Goal: Transaction & Acquisition: Purchase product/service

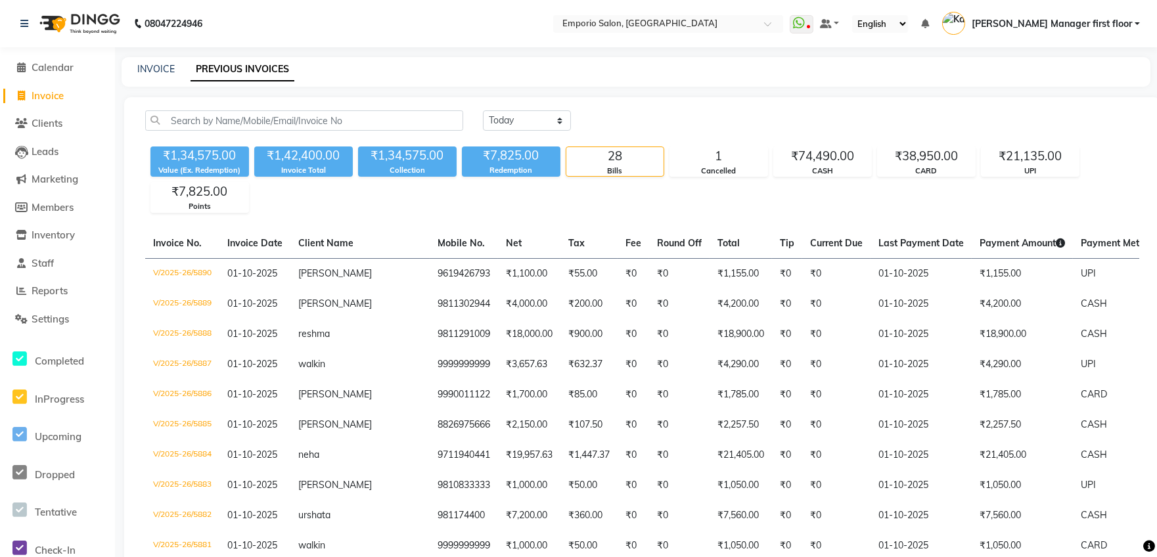
click at [45, 91] on span "Invoice" at bounding box center [48, 95] width 32 height 12
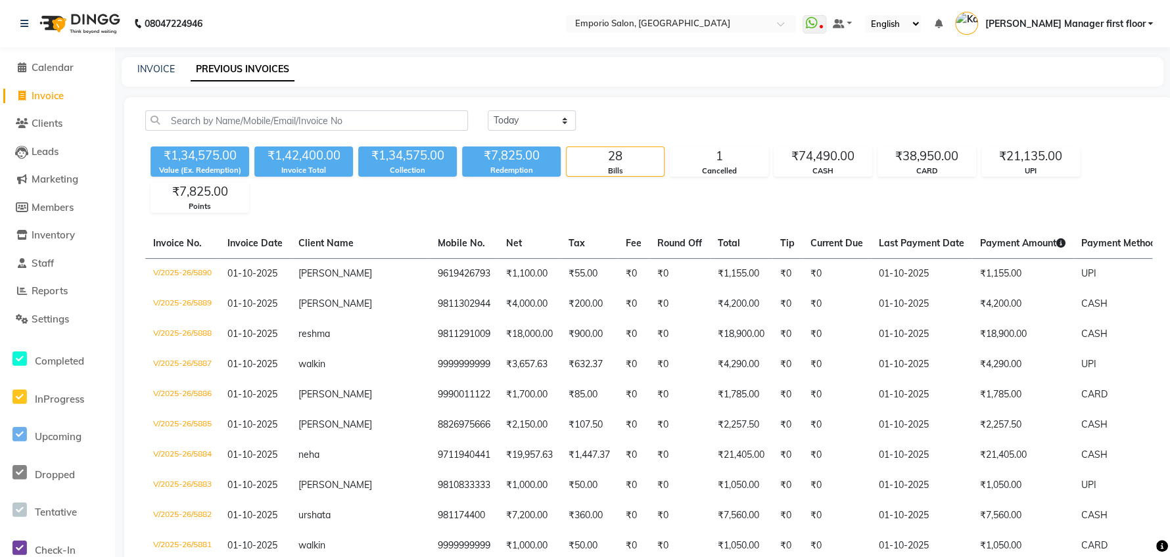
select select "service"
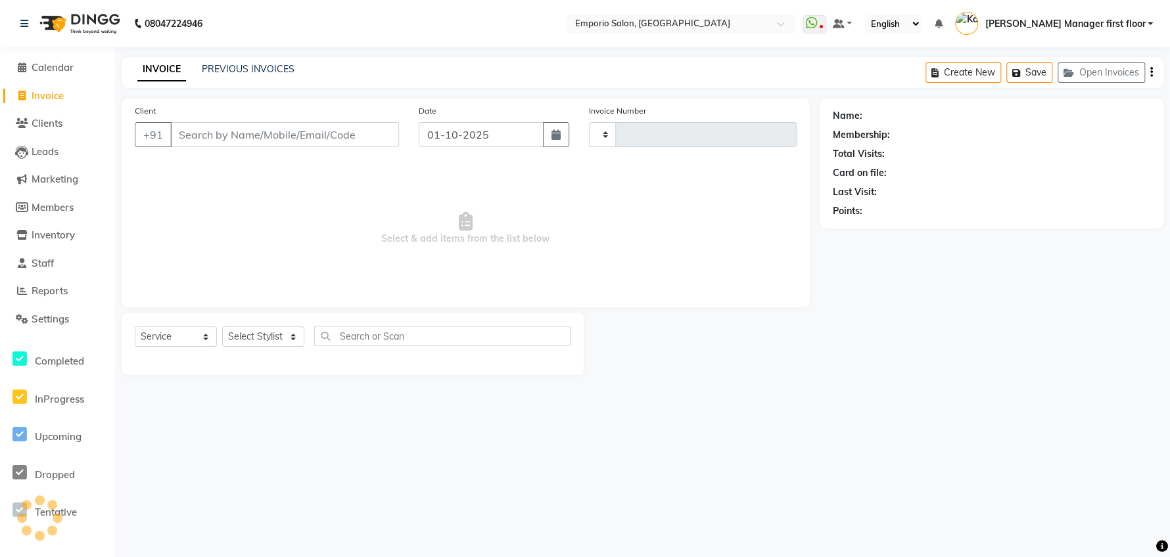
type input "5892"
select select "6332"
click at [271, 332] on select "Select Stylist" at bounding box center [263, 337] width 82 height 20
click at [276, 340] on select "Select Stylist" at bounding box center [263, 337] width 82 height 20
click at [273, 336] on select "Select Stylist" at bounding box center [263, 337] width 82 height 20
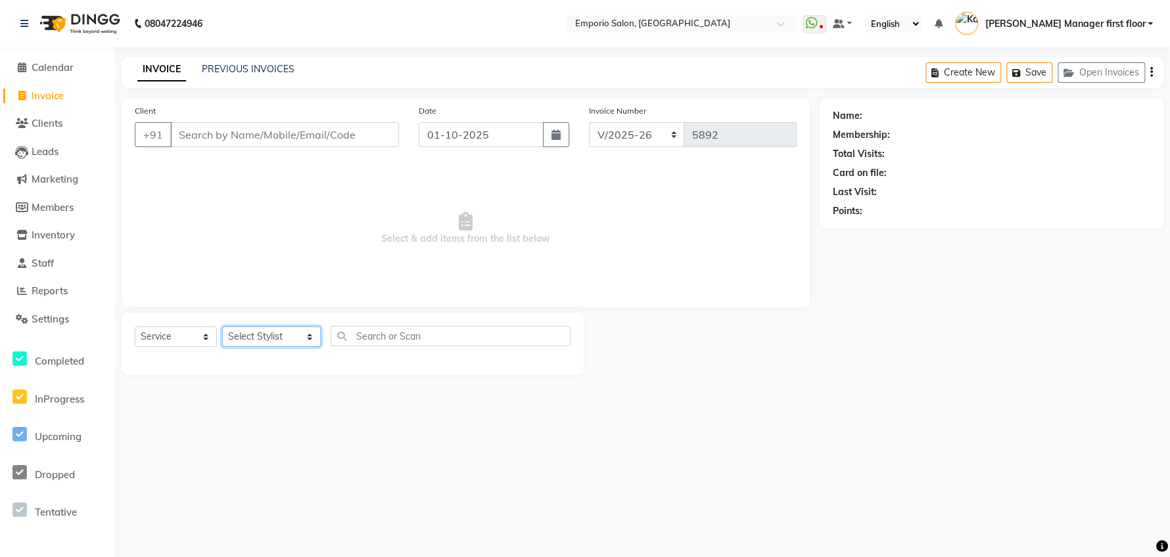
select select "58141"
click at [222, 327] on select "Select Stylist [PERSON_NAME] beauty Archana [PERSON_NAME] [PERSON_NAME] [PERSON…" at bounding box center [271, 337] width 99 height 20
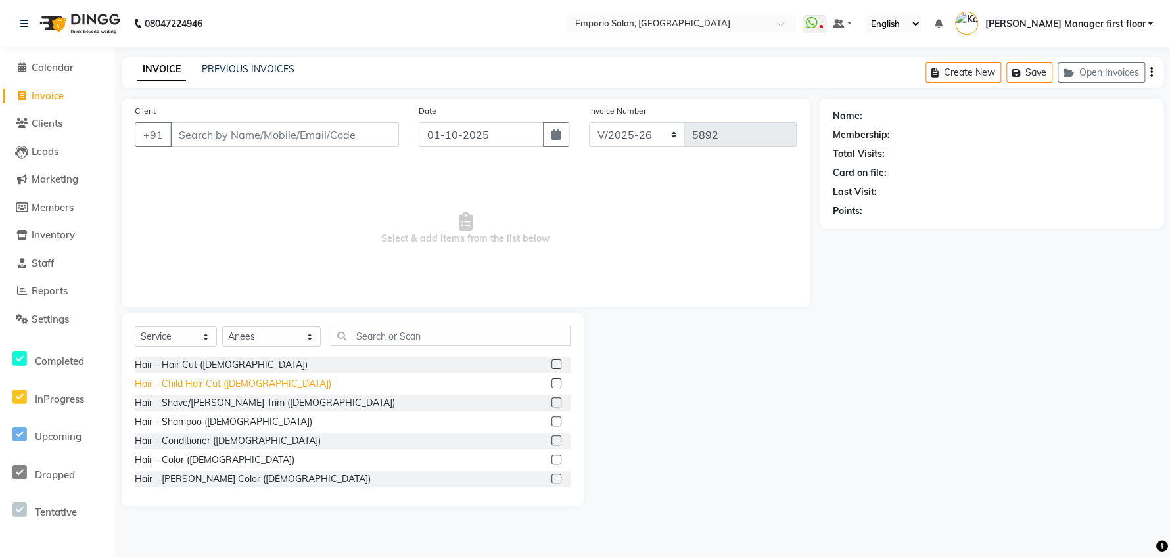
click at [166, 388] on div "Hair - Child Hair Cut ([DEMOGRAPHIC_DATA])" at bounding box center [233, 384] width 196 height 14
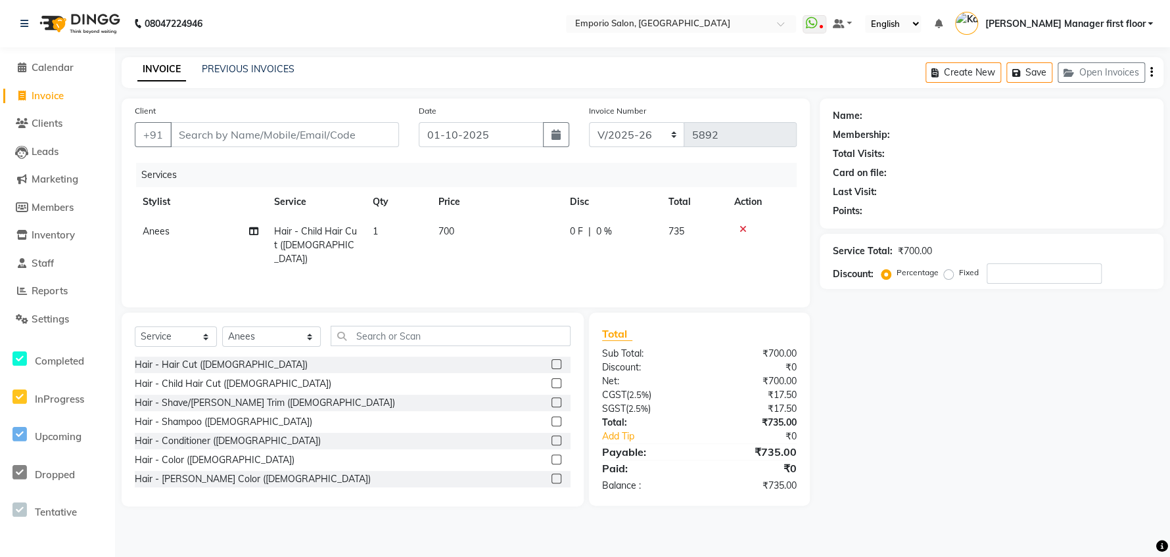
click at [745, 227] on icon at bounding box center [742, 229] width 7 height 9
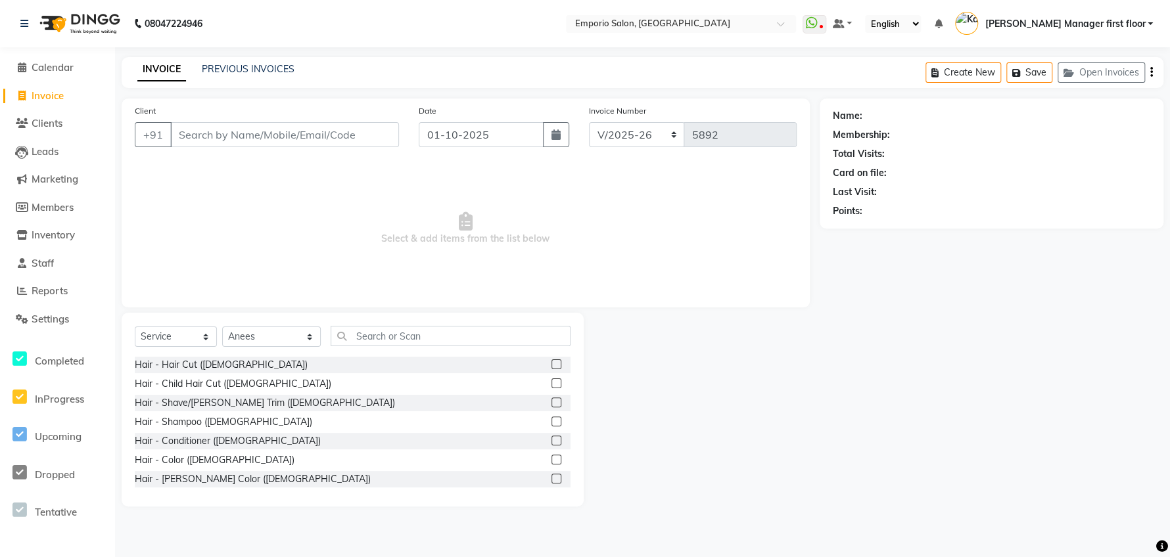
click at [551, 382] on label at bounding box center [556, 384] width 10 height 10
click at [551, 382] on input "checkbox" at bounding box center [555, 384] width 9 height 9
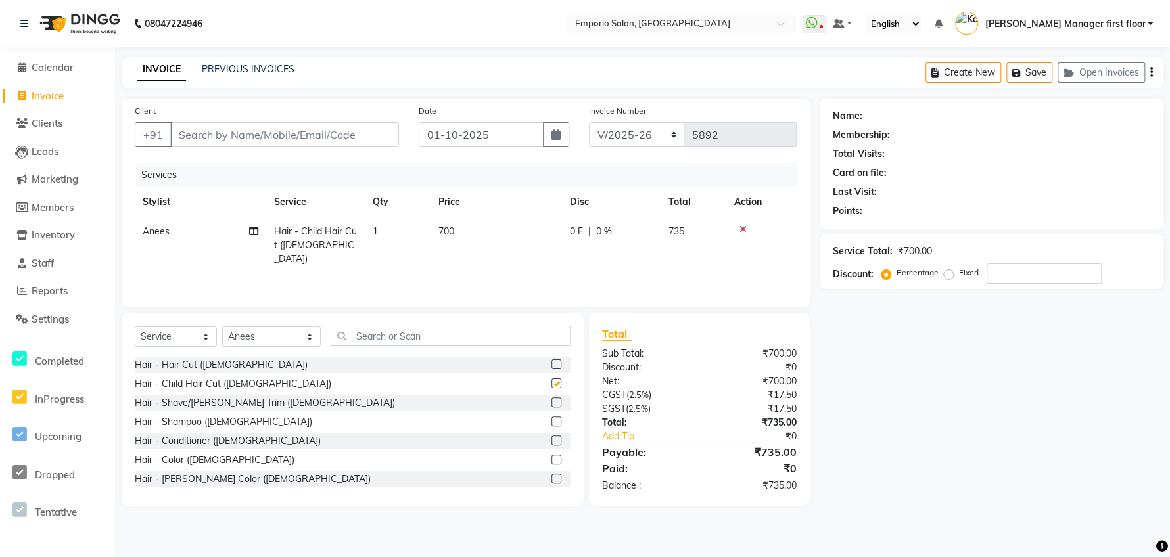
checkbox input "false"
click at [515, 227] on td "700" at bounding box center [495, 245] width 131 height 57
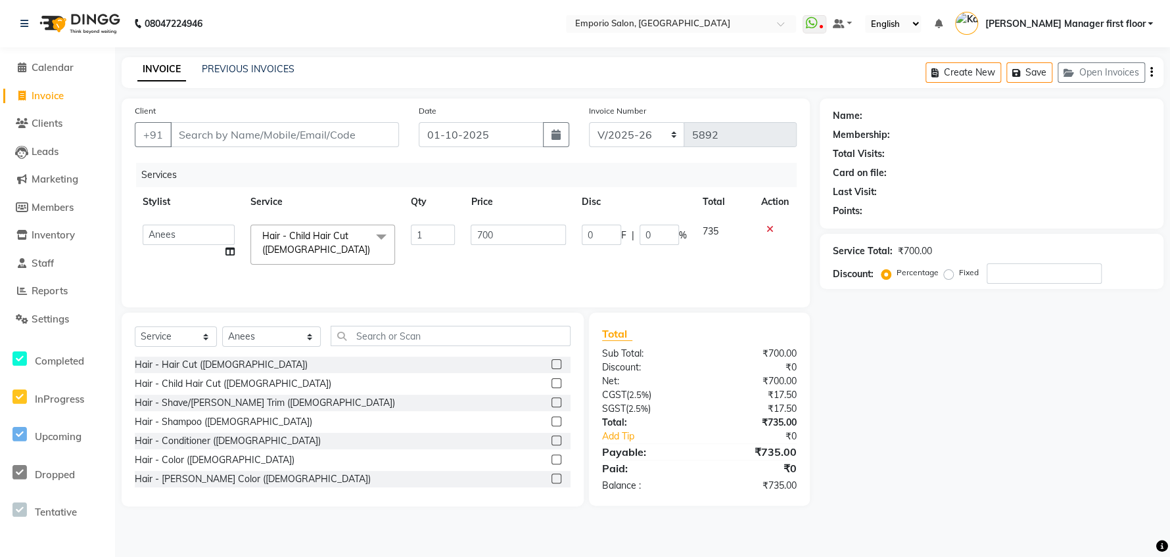
click at [768, 228] on icon at bounding box center [769, 229] width 7 height 9
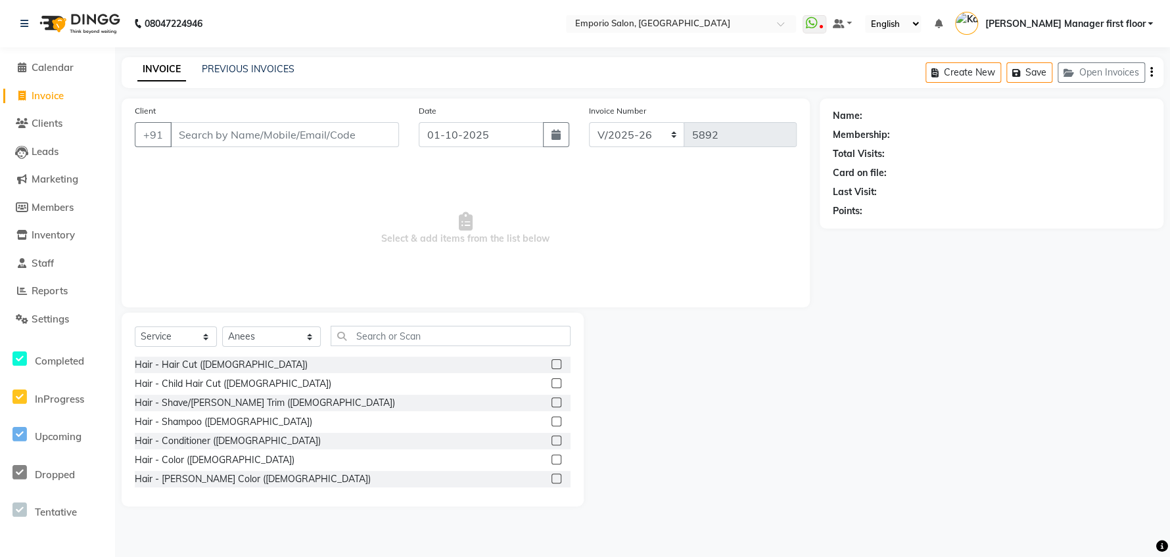
drag, startPoint x: 542, startPoint y: 398, endPoint x: 540, endPoint y: 390, distance: 8.1
click at [551, 395] on div at bounding box center [560, 403] width 19 height 16
click at [551, 398] on label at bounding box center [556, 403] width 10 height 10
click at [551, 399] on input "checkbox" at bounding box center [555, 403] width 9 height 9
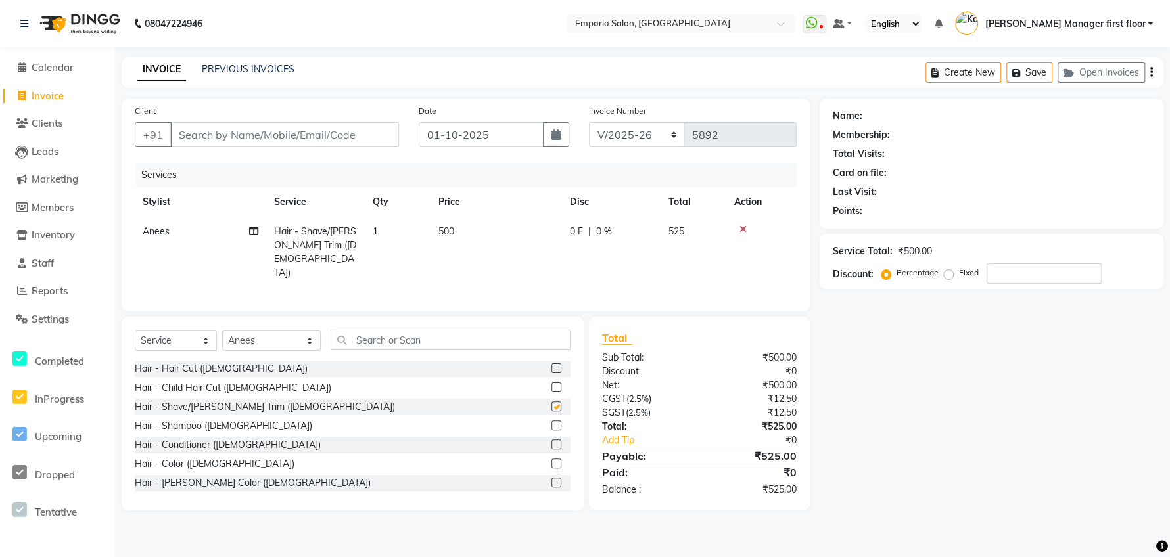
checkbox input "false"
click at [493, 341] on input "text" at bounding box center [451, 340] width 240 height 20
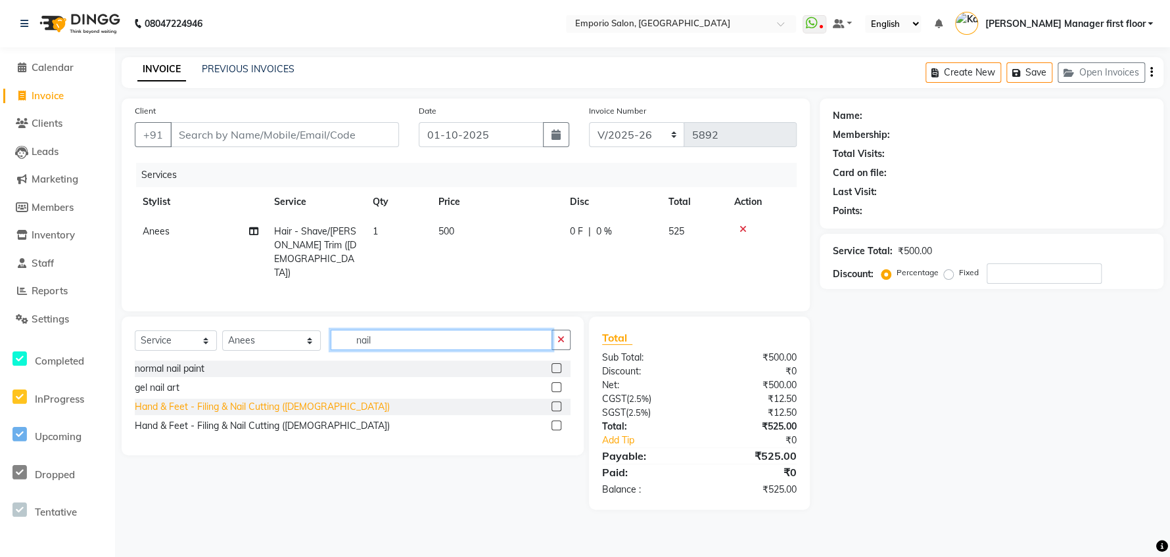
type input "nail"
click at [202, 404] on div "Hand & Feet - Filing & Nail Cutting ([DEMOGRAPHIC_DATA])" at bounding box center [262, 407] width 255 height 14
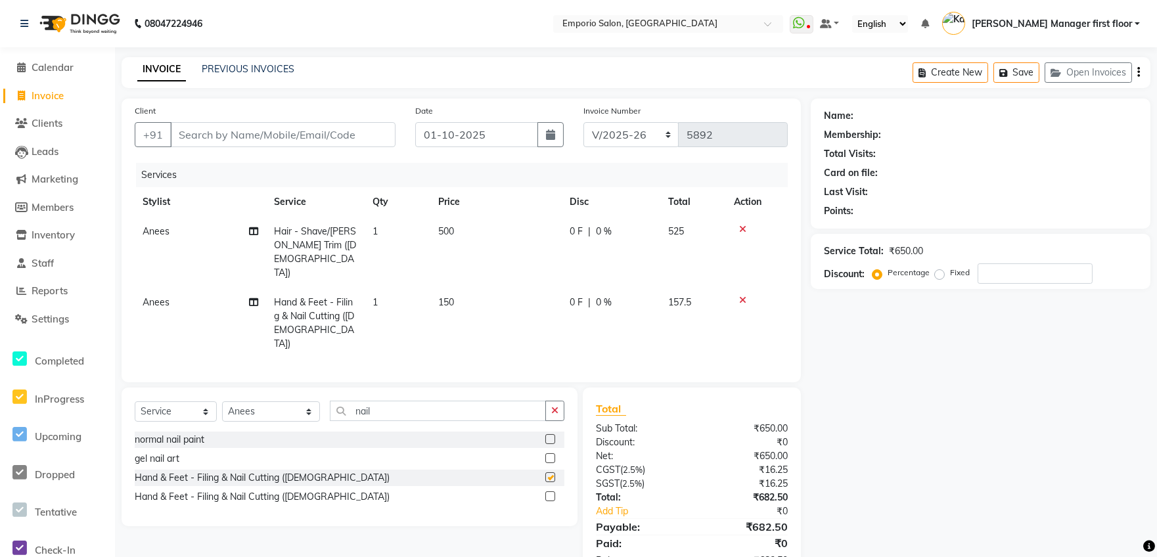
checkbox input "false"
click at [484, 288] on td "150" at bounding box center [495, 323] width 131 height 71
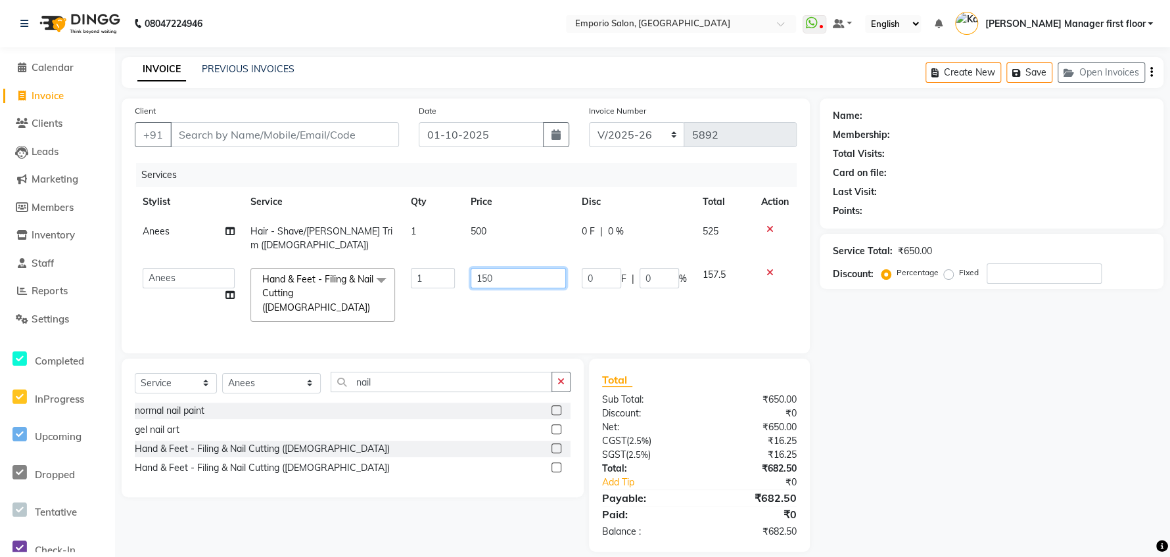
click at [538, 269] on input "150" at bounding box center [518, 278] width 95 height 20
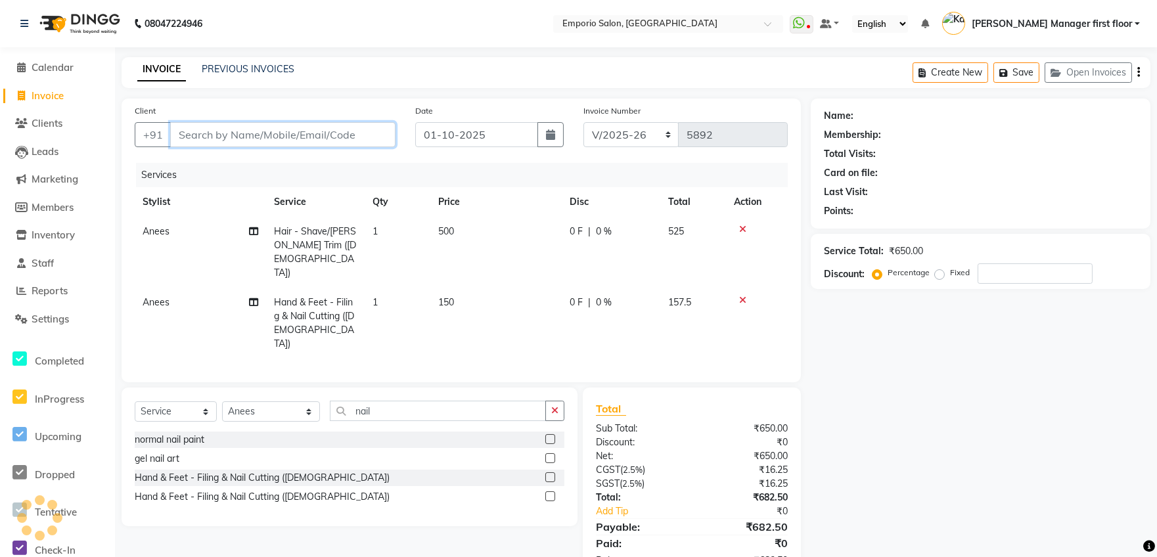
click at [294, 135] on input "Client" at bounding box center [282, 134] width 225 height 25
type input "9"
type input "0"
click at [294, 135] on input "9" at bounding box center [282, 134] width 225 height 25
type input "999999999999999"
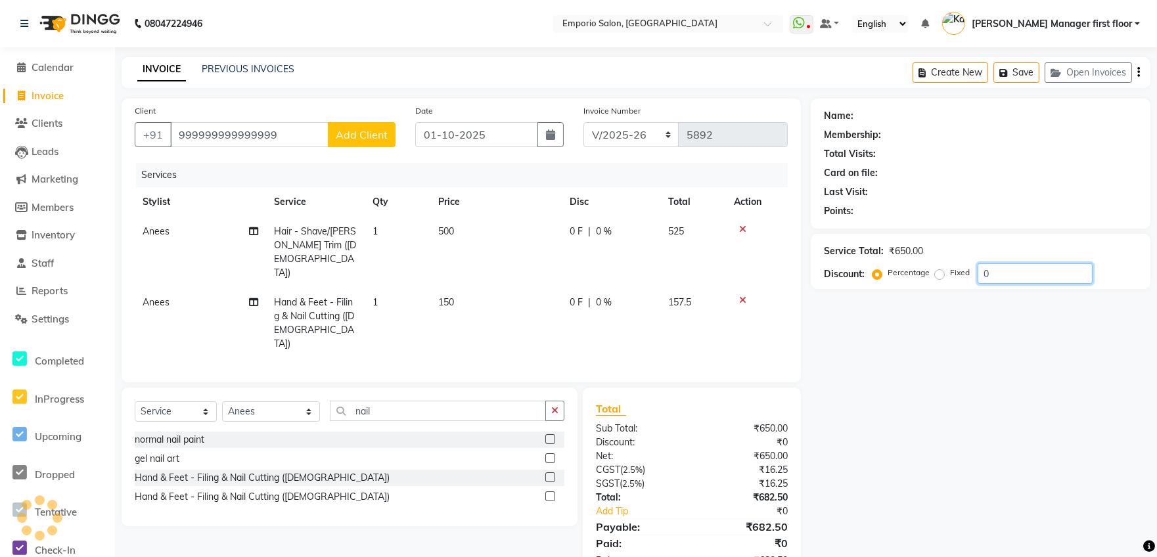
click at [995, 275] on div "Name: Membership: Total Visits: Card on file: Last Visit: Points: Service Total…" at bounding box center [986, 340] width 350 height 482
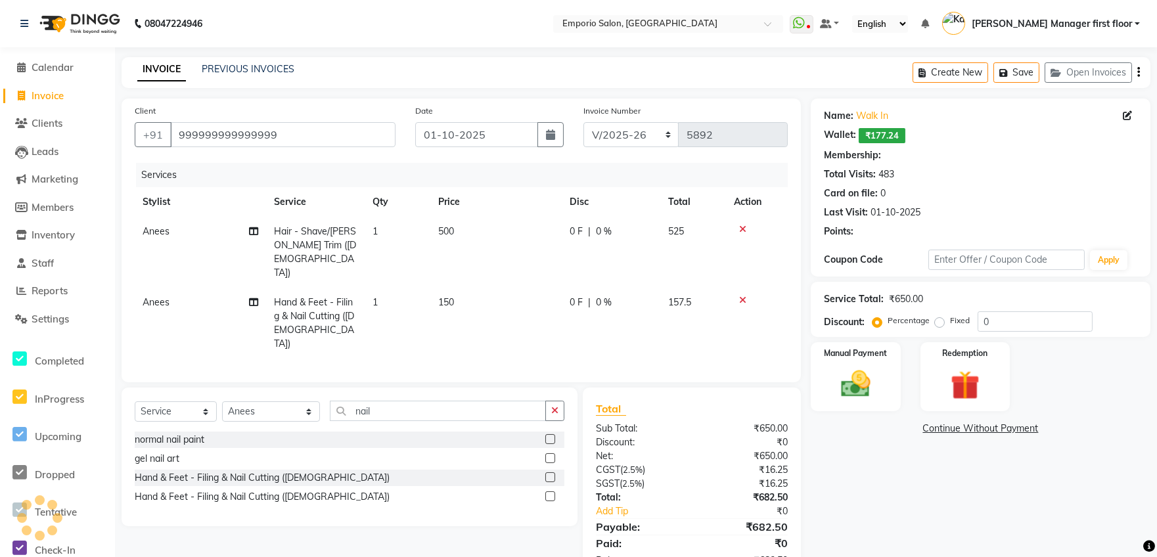
click at [488, 288] on td "150" at bounding box center [495, 323] width 131 height 71
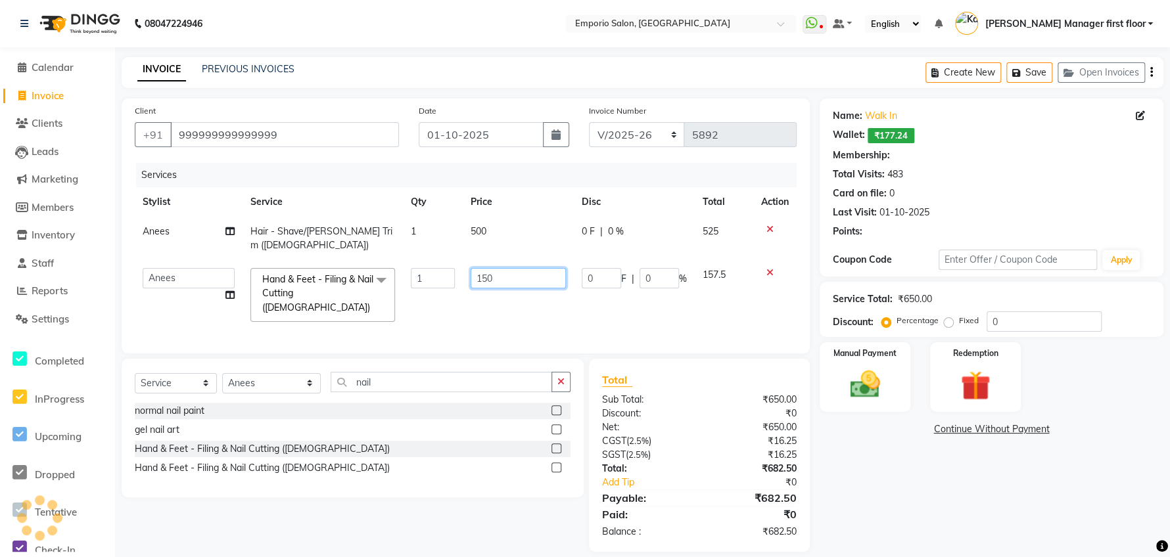
drag, startPoint x: 490, startPoint y: 264, endPoint x: 502, endPoint y: 269, distance: 13.5
click at [502, 269] on input "150" at bounding box center [518, 278] width 95 height 20
select select "1: Object"
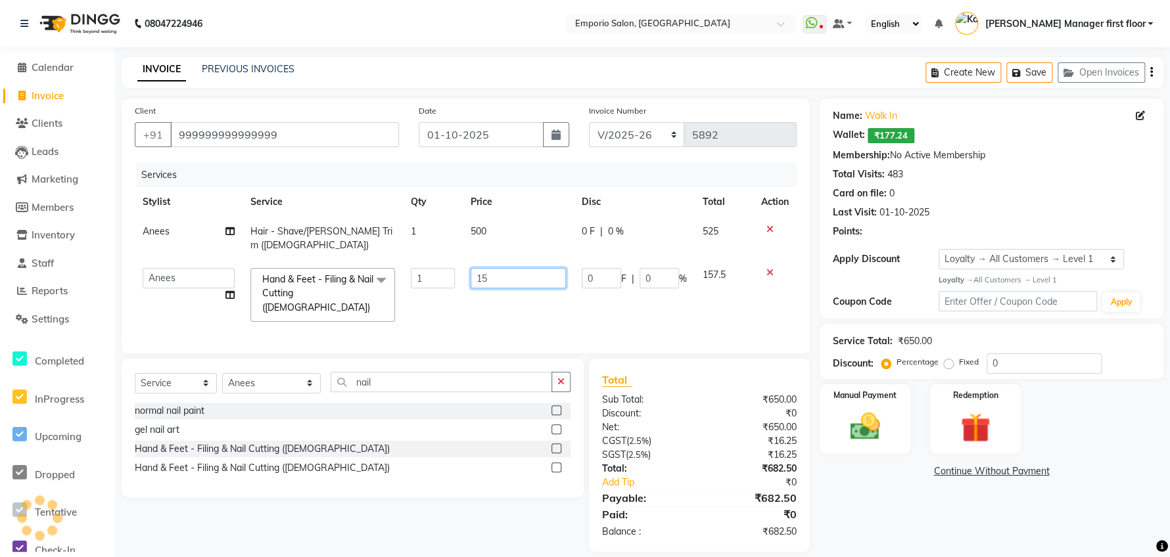
type input "1"
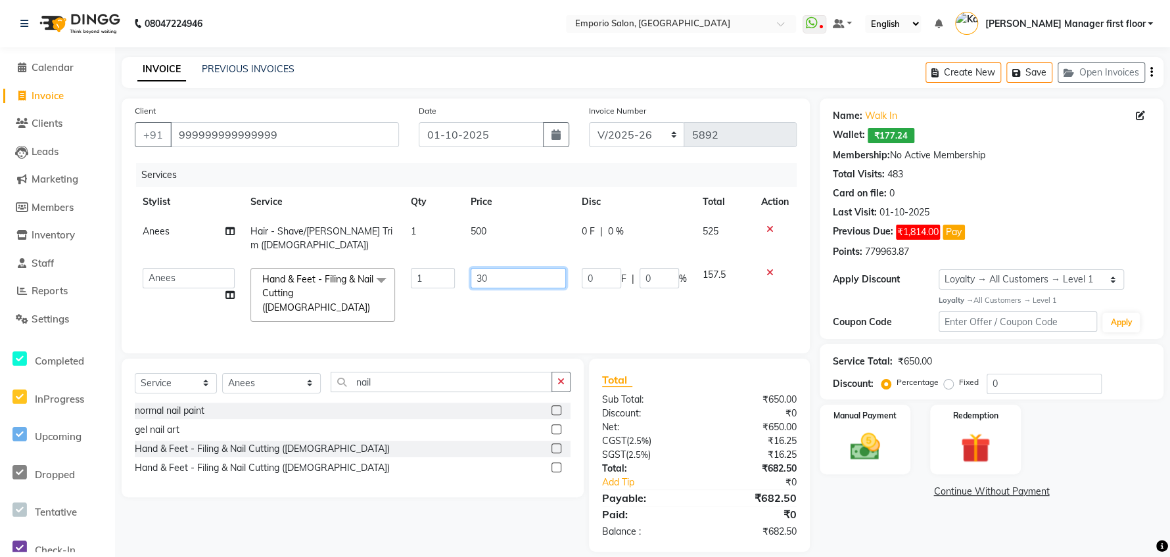
type input "300"
click at [573, 289] on td "0 F | 0 %" at bounding box center [626, 295] width 121 height 70
click at [880, 455] on img at bounding box center [864, 446] width 51 height 35
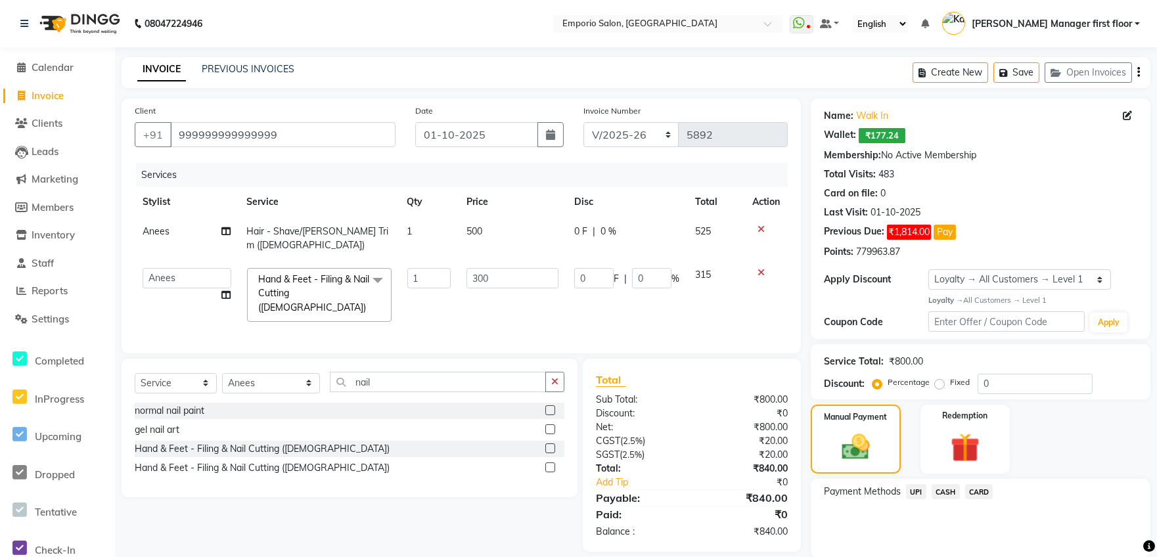
click at [938, 488] on span "CASH" at bounding box center [946, 491] width 28 height 15
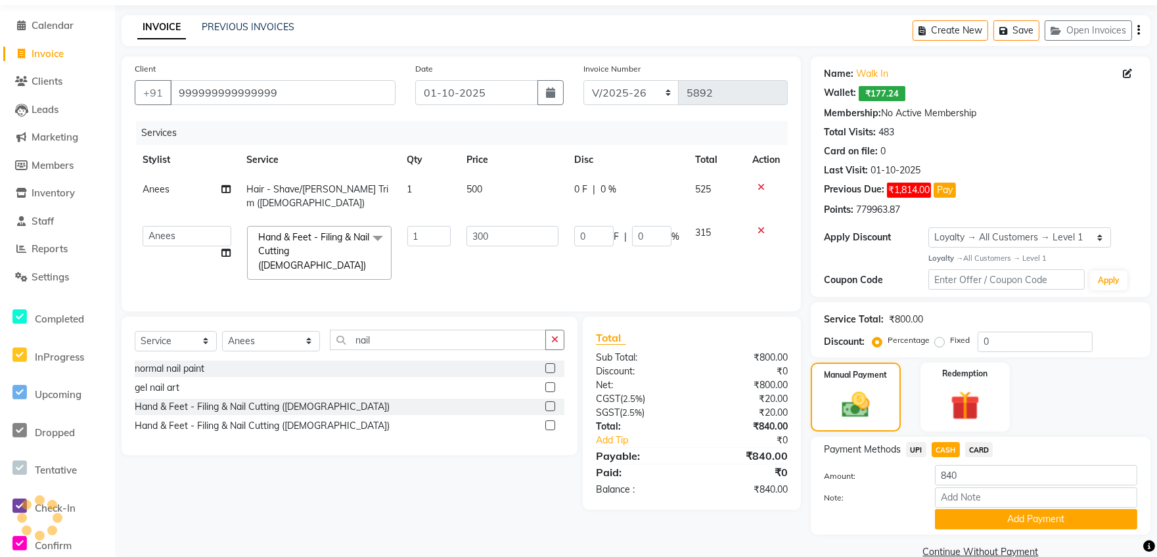
scroll to position [66, 0]
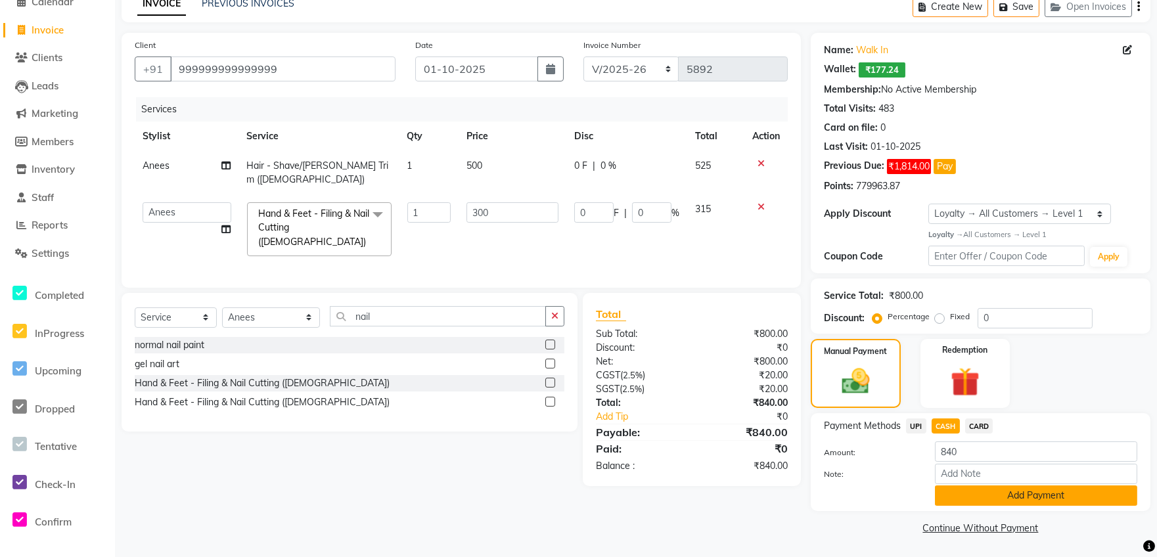
click at [944, 488] on button "Add Payment" at bounding box center [1036, 496] width 202 height 20
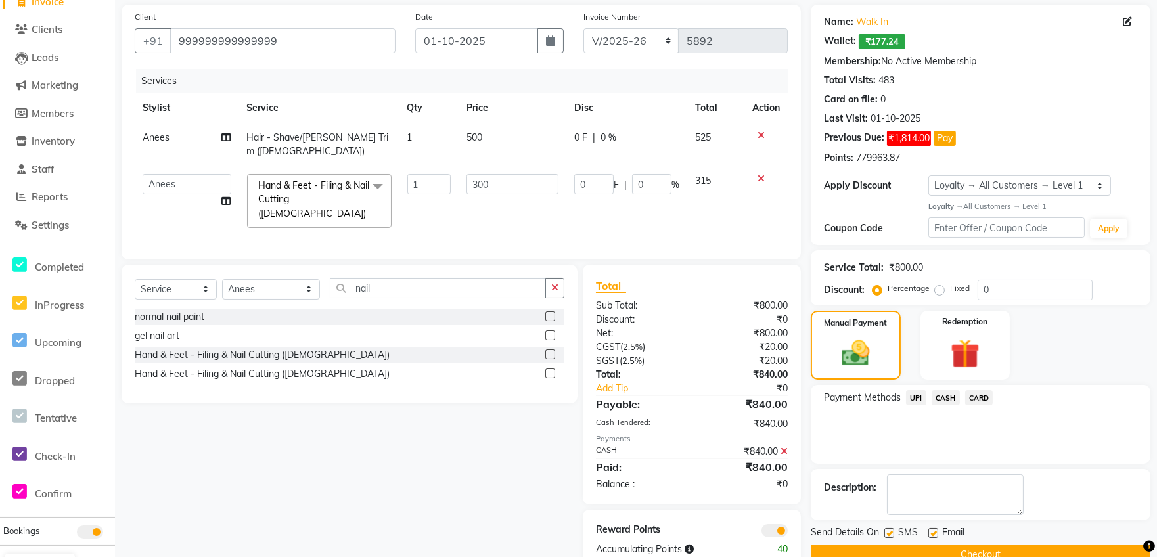
scroll to position [121, 0]
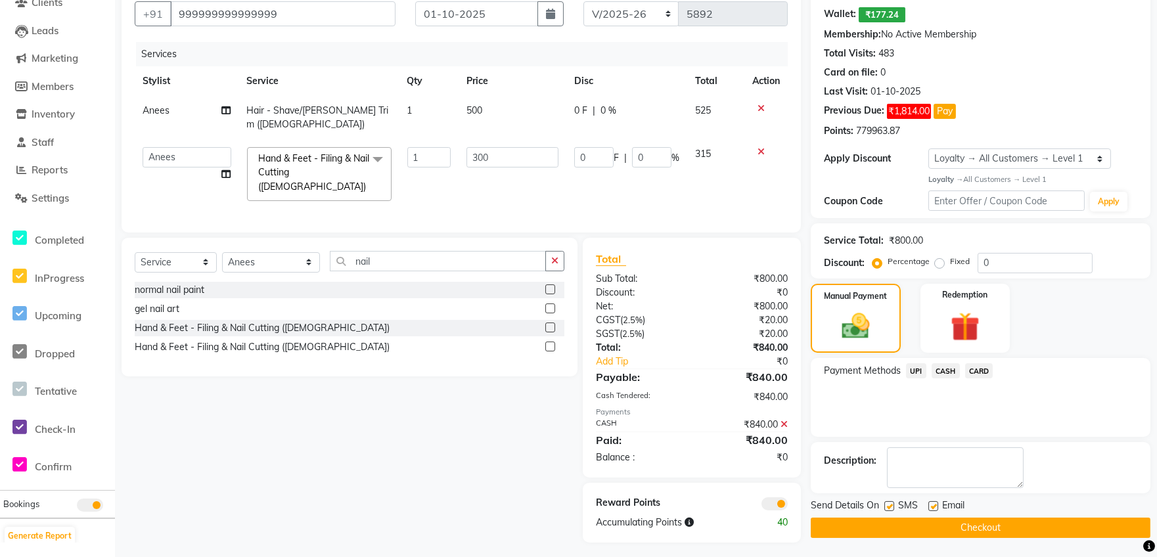
click at [784, 420] on icon at bounding box center [784, 424] width 7 height 9
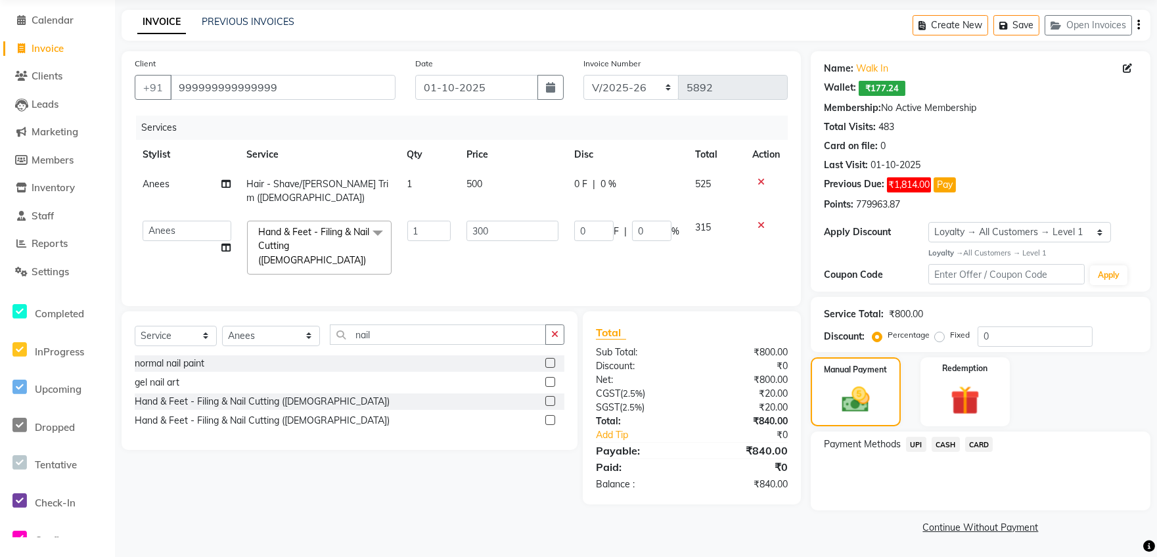
scroll to position [47, 0]
click at [1051, 342] on input "0" at bounding box center [1035, 337] width 115 height 20
type input "2"
type input "6"
type input "2"
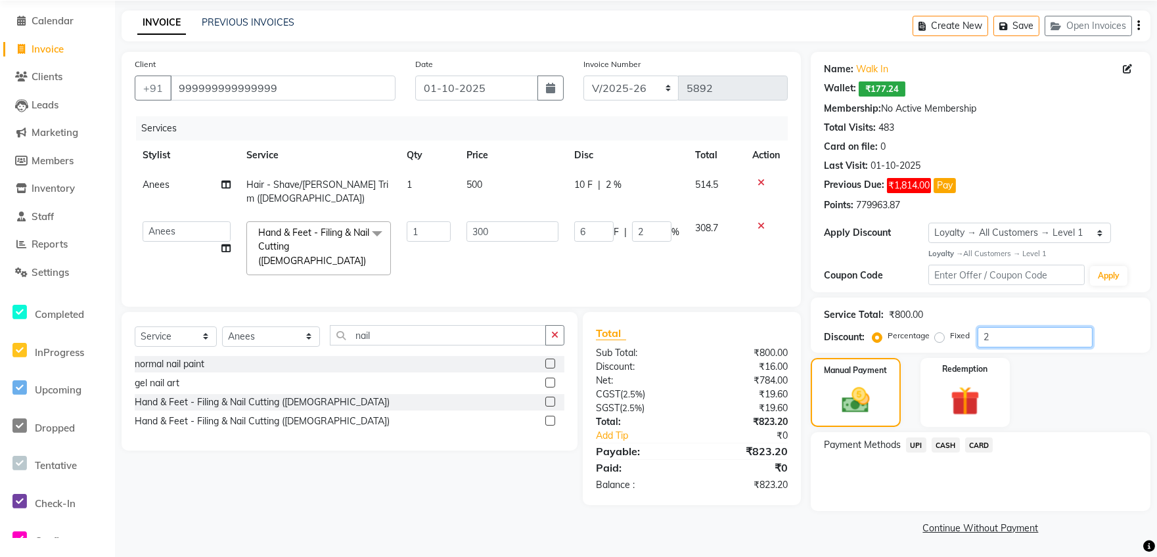
type input "20"
type input "60"
type input "20"
click at [948, 442] on span "CASH" at bounding box center [946, 445] width 28 height 15
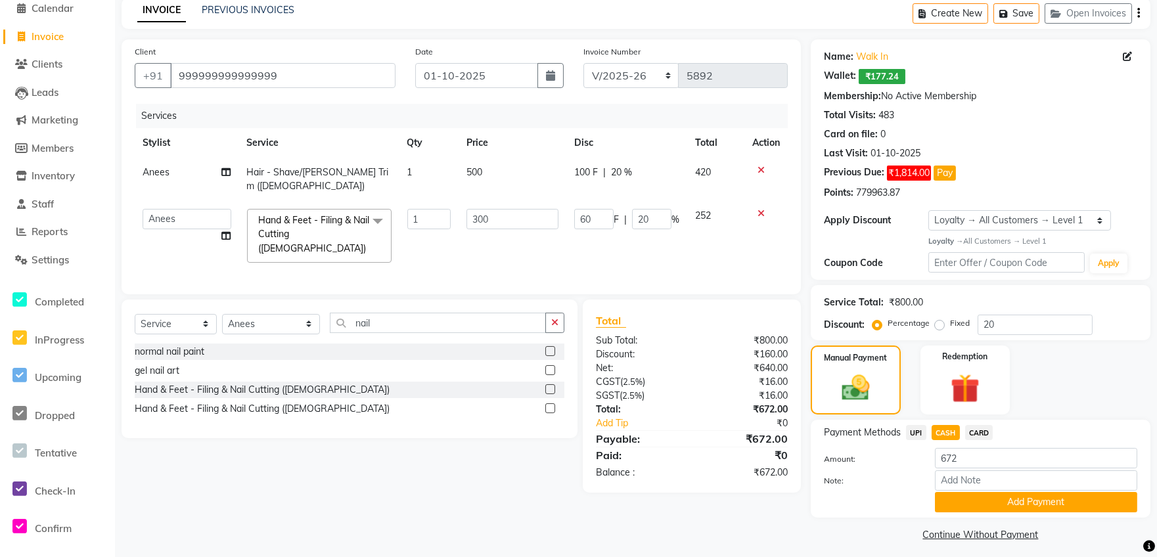
scroll to position [66, 0]
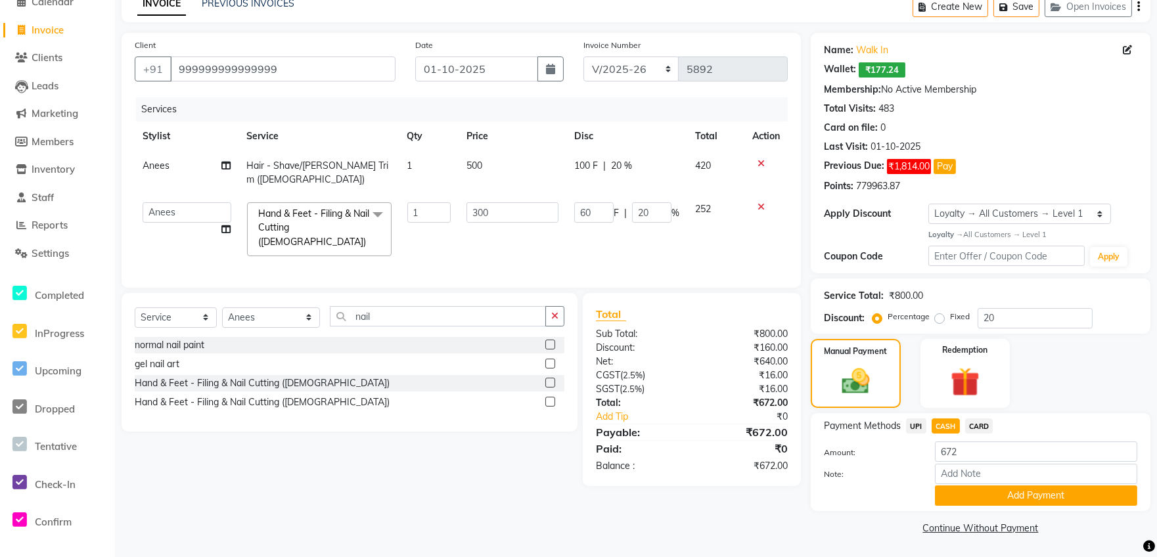
click at [952, 489] on button "Add Payment" at bounding box center [1036, 496] width 202 height 20
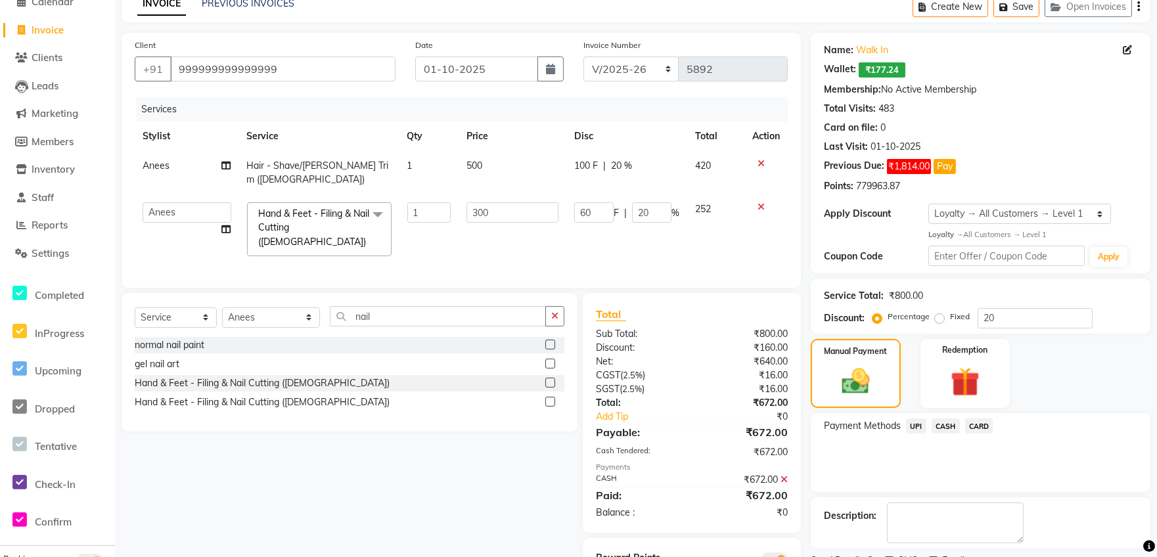
scroll to position [121, 0]
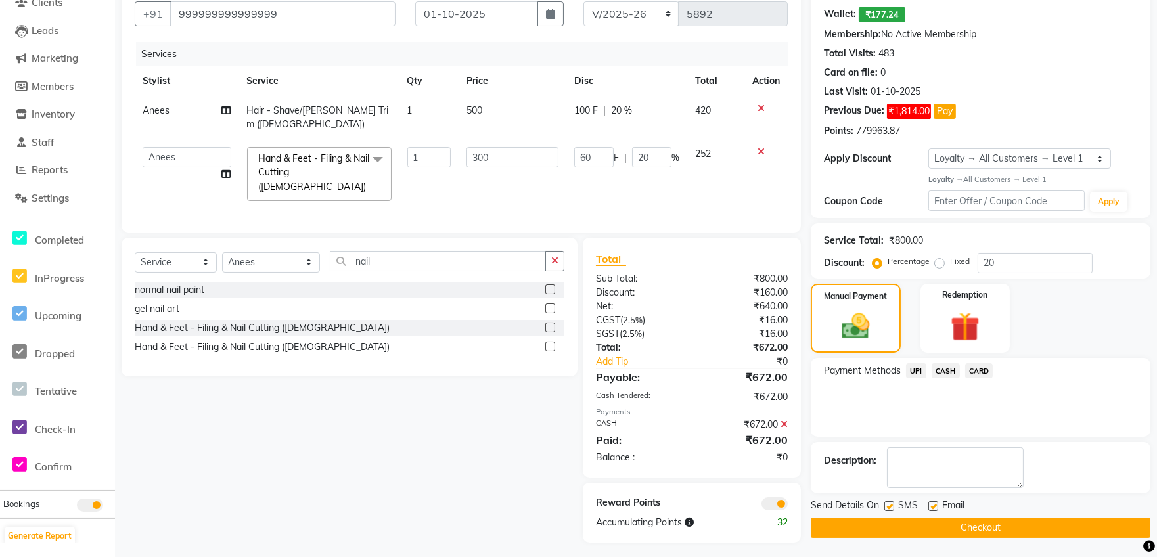
drag, startPoint x: 945, startPoint y: 522, endPoint x: 942, endPoint y: 513, distance: 9.2
click at [944, 518] on button "Checkout" at bounding box center [981, 528] width 340 height 20
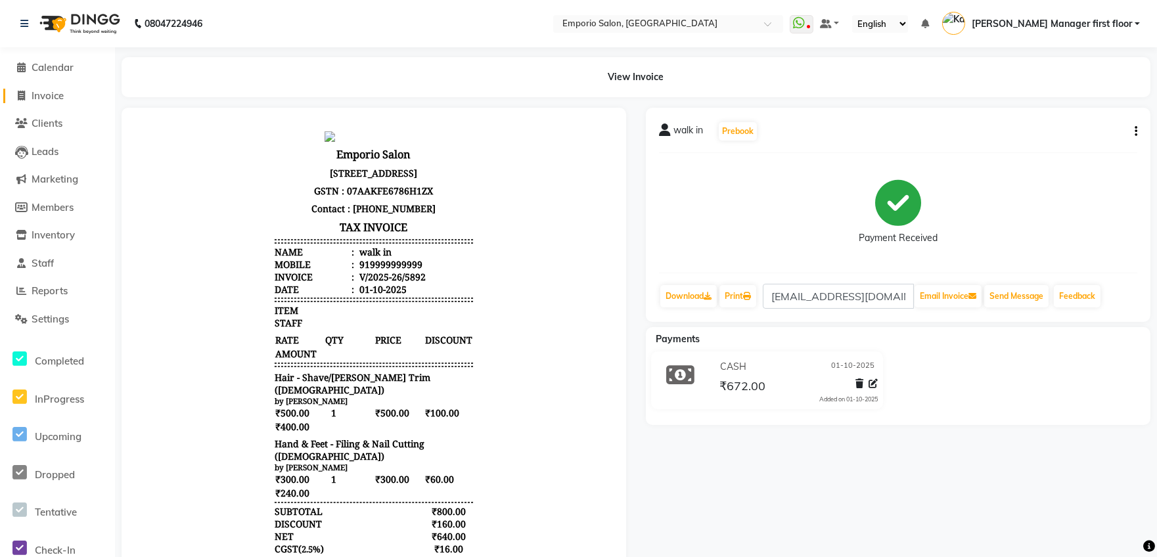
click at [38, 92] on span "Invoice" at bounding box center [48, 95] width 32 height 12
select select "service"
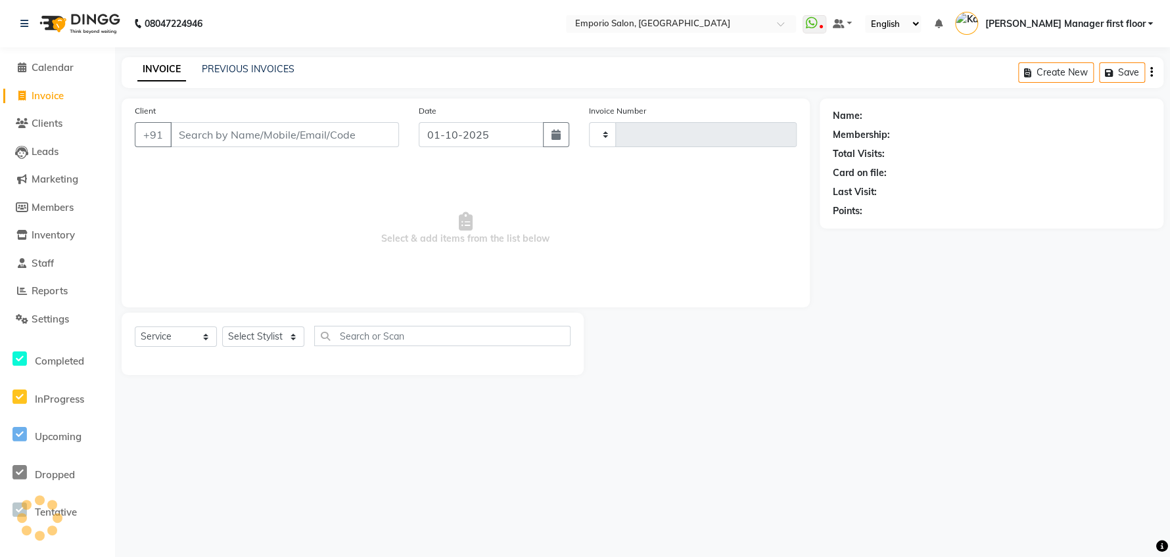
type input "5894"
select select "6332"
click at [274, 335] on select "Select Stylist [PERSON_NAME] beauty Archana [PERSON_NAME] [PERSON_NAME] [PERSON…" at bounding box center [271, 337] width 99 height 20
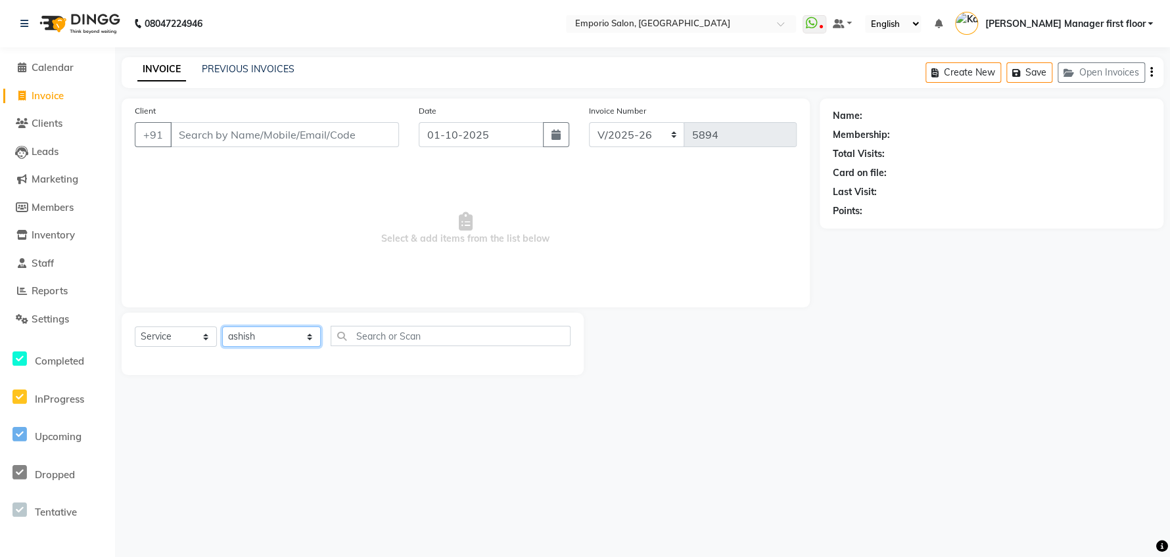
click at [222, 327] on select "Select Stylist [PERSON_NAME] beauty Archana [PERSON_NAME] [PERSON_NAME] [PERSON…" at bounding box center [271, 337] width 99 height 20
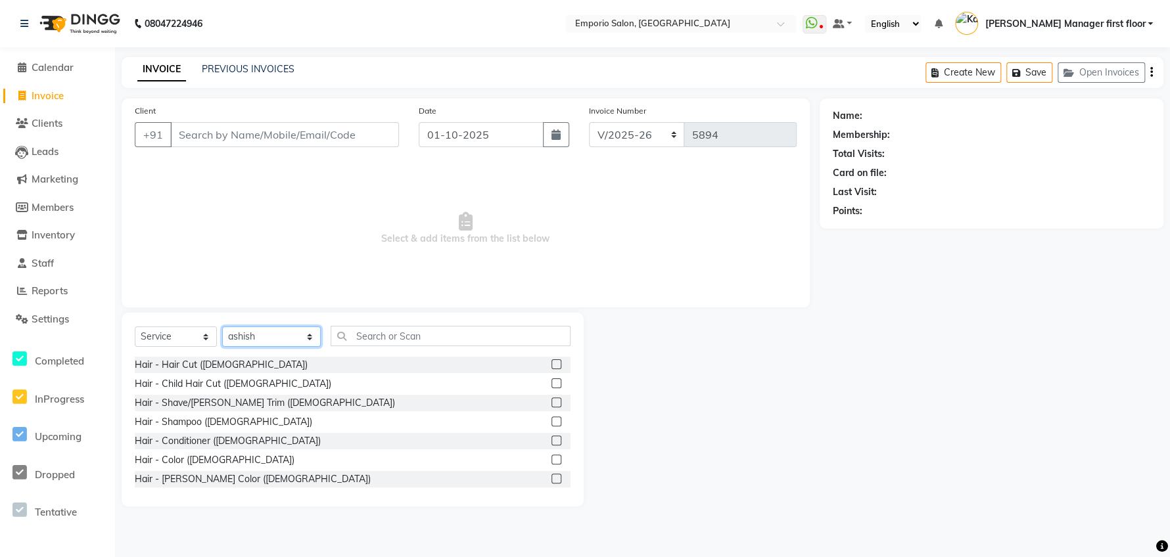
click at [286, 333] on select "Select Stylist [PERSON_NAME] beauty Archana [PERSON_NAME] [PERSON_NAME] [PERSON…" at bounding box center [271, 337] width 99 height 20
select select "47514"
click at [222, 327] on select "Select Stylist [PERSON_NAME] beauty Archana [PERSON_NAME] [PERSON_NAME] [PERSON…" at bounding box center [271, 337] width 99 height 20
click at [223, 398] on div "Hair - Shave/[PERSON_NAME] Trim ([DEMOGRAPHIC_DATA])" at bounding box center [265, 403] width 260 height 14
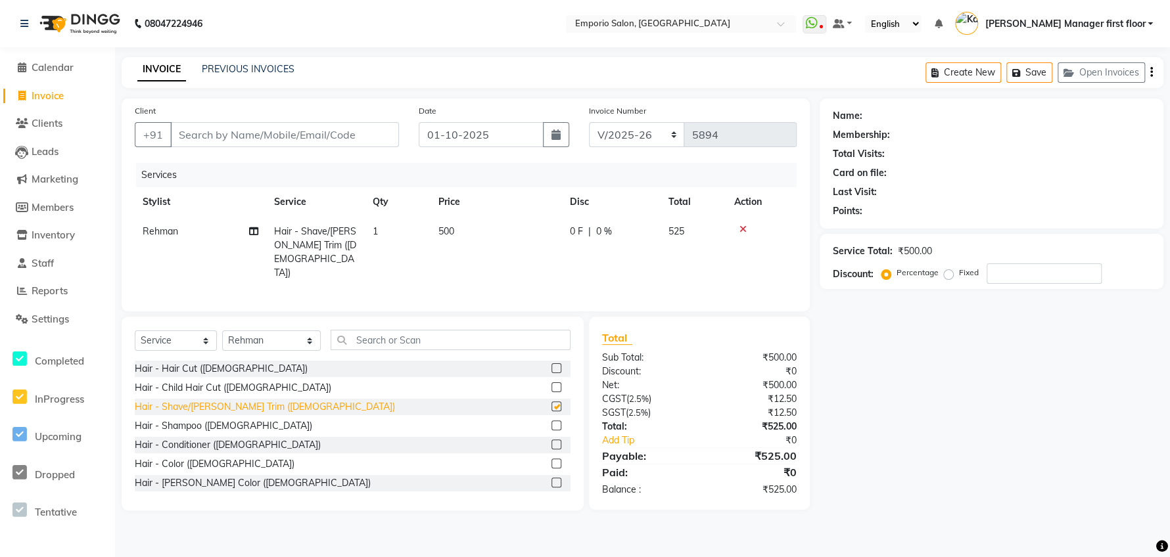
checkbox input "false"
click at [359, 136] on input "Client" at bounding box center [284, 134] width 229 height 25
type input "9"
type input "0"
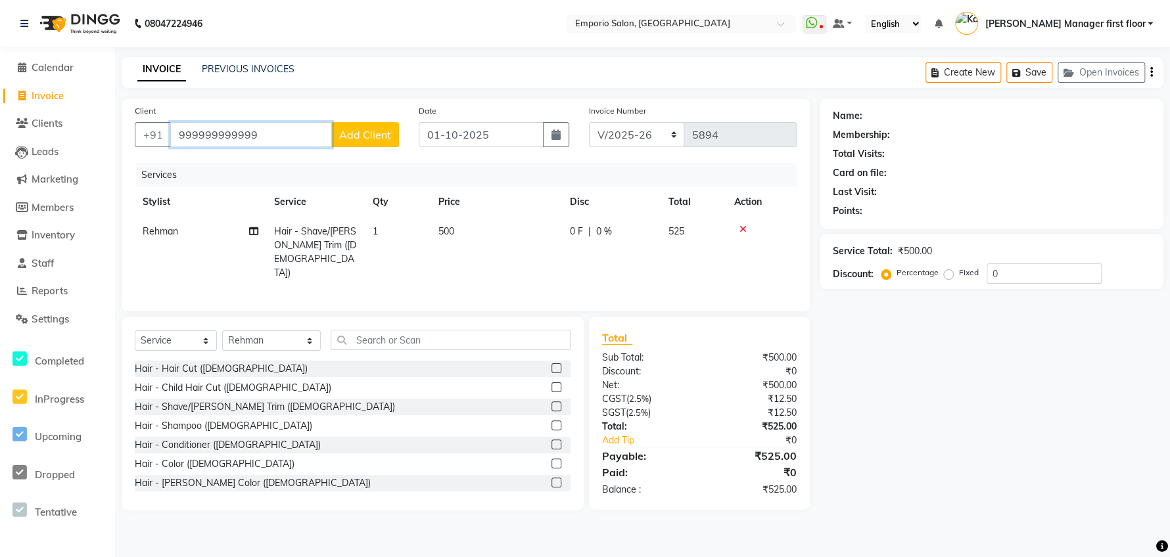
type input "999999999999"
click at [335, 133] on button "Add Client" at bounding box center [365, 134] width 68 height 25
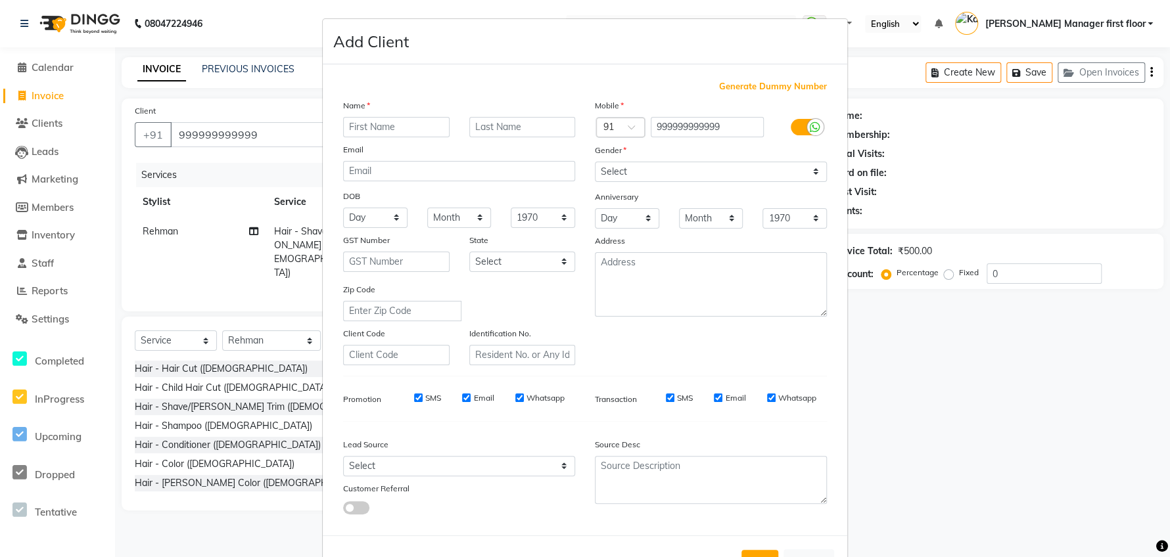
click at [249, 131] on ngb-modal-window "Add Client Generate Dummy Number Name Email DOB Day 01 02 03 04 05 06 07 08 09 …" at bounding box center [585, 278] width 1170 height 557
click at [265, 127] on ngb-modal-window "Add Client Generate Dummy Number Name Email DOB Day 01 02 03 04 05 06 07 08 09 …" at bounding box center [585, 278] width 1170 height 557
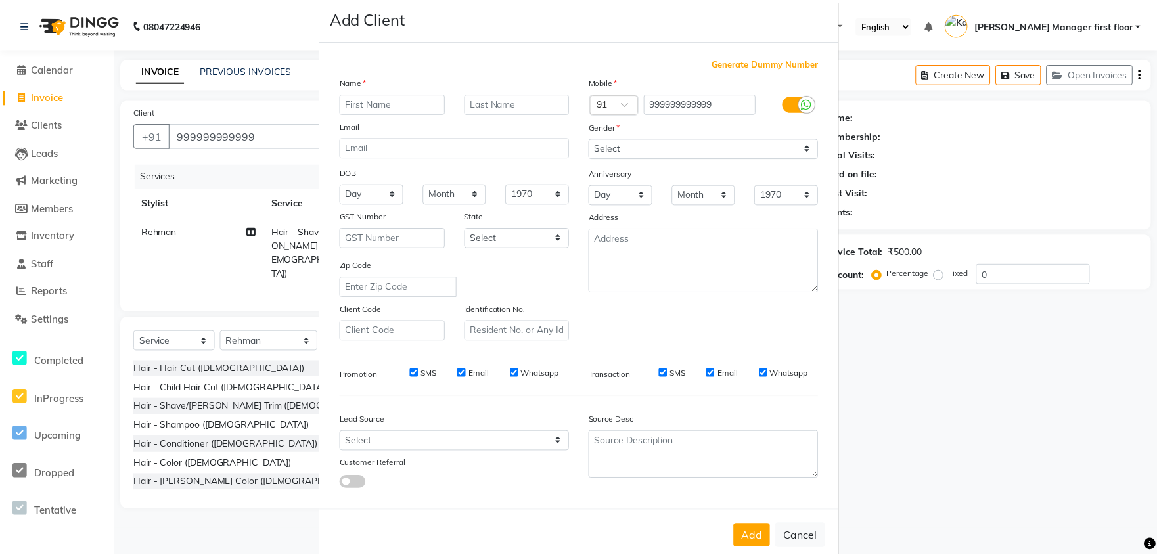
scroll to position [47, 0]
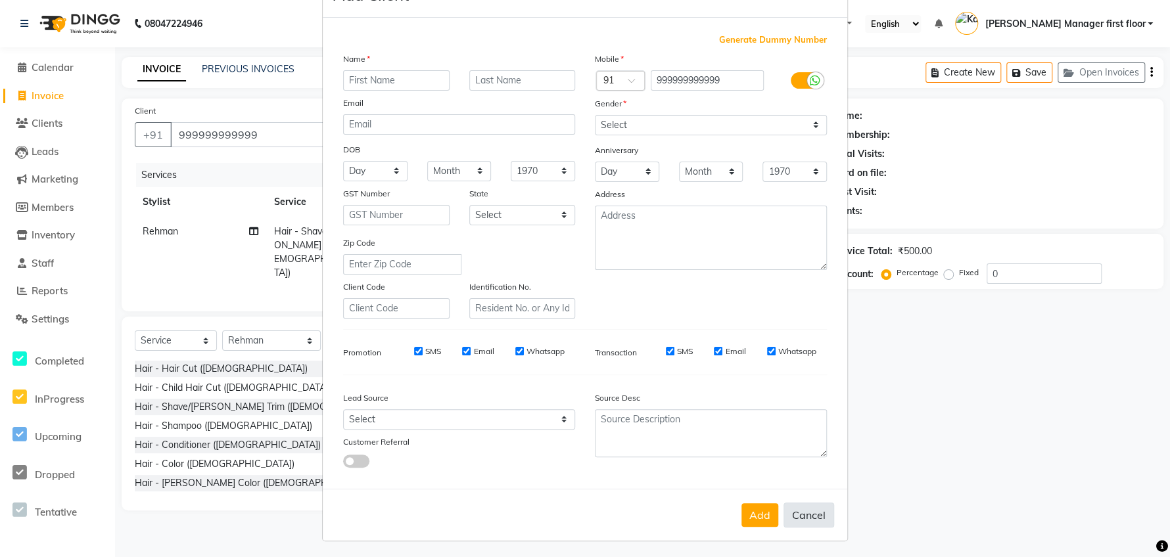
click at [818, 509] on button "Cancel" at bounding box center [808, 515] width 51 height 25
select select
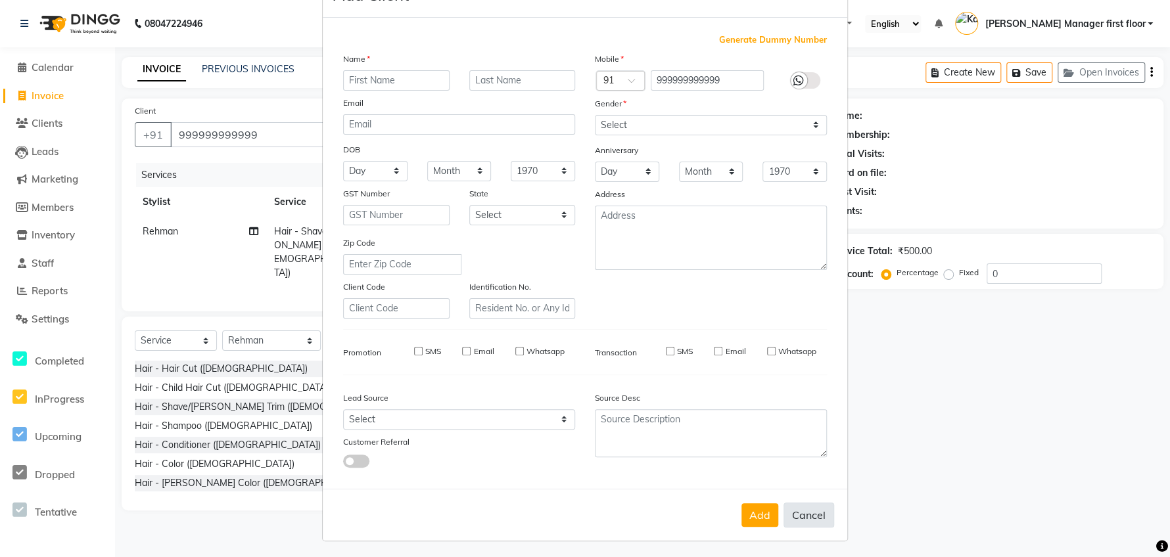
select select
checkbox input "false"
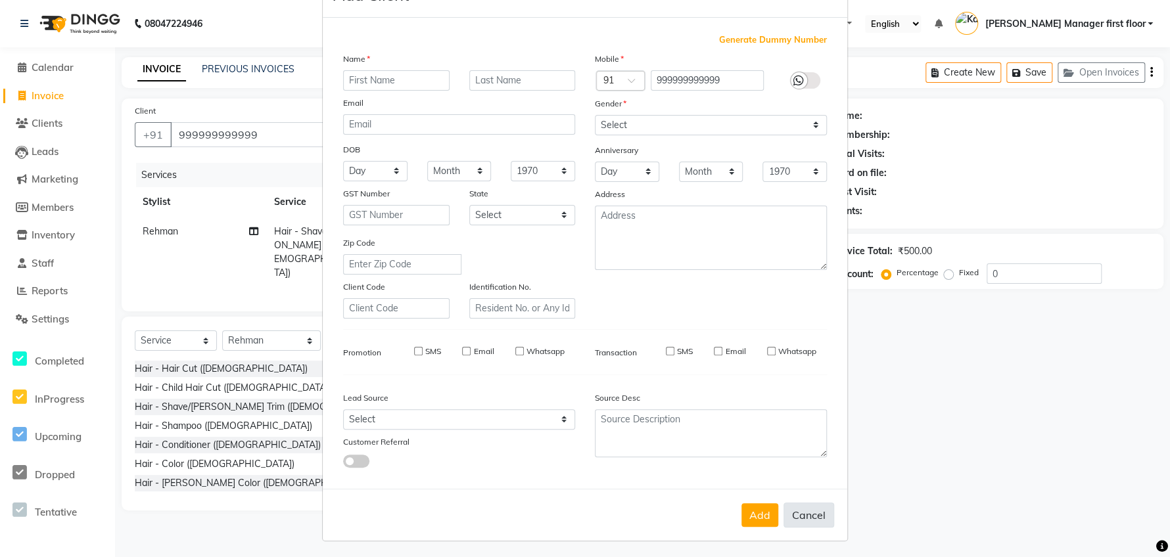
checkbox input "false"
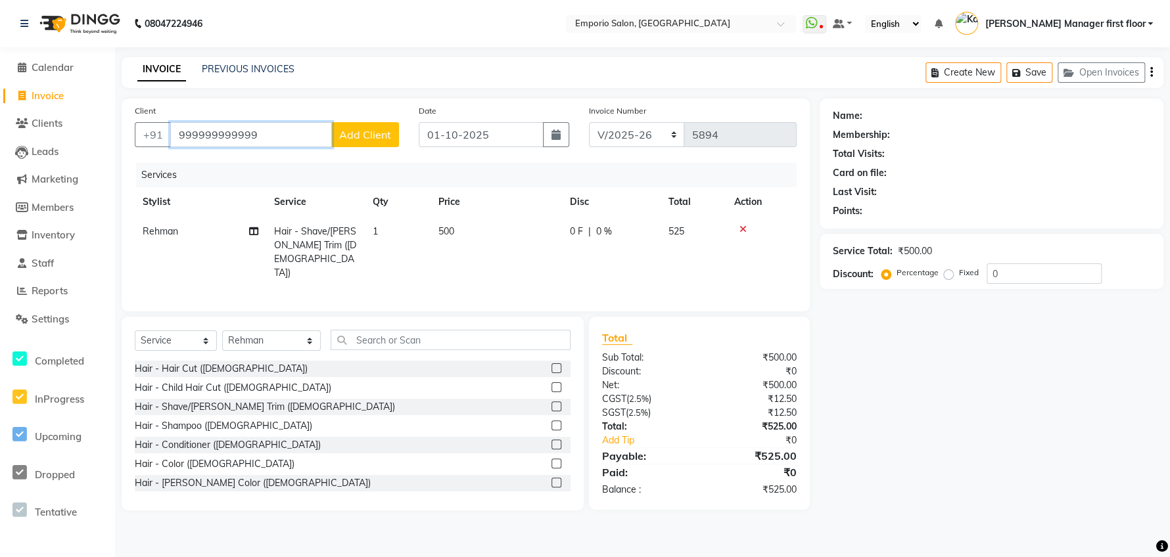
drag, startPoint x: 233, startPoint y: 137, endPoint x: 277, endPoint y: 127, distance: 45.0
click at [263, 130] on input "999999999999" at bounding box center [251, 134] width 162 height 25
click at [286, 127] on input "999999999999" at bounding box center [251, 134] width 162 height 25
type input "999999999999999"
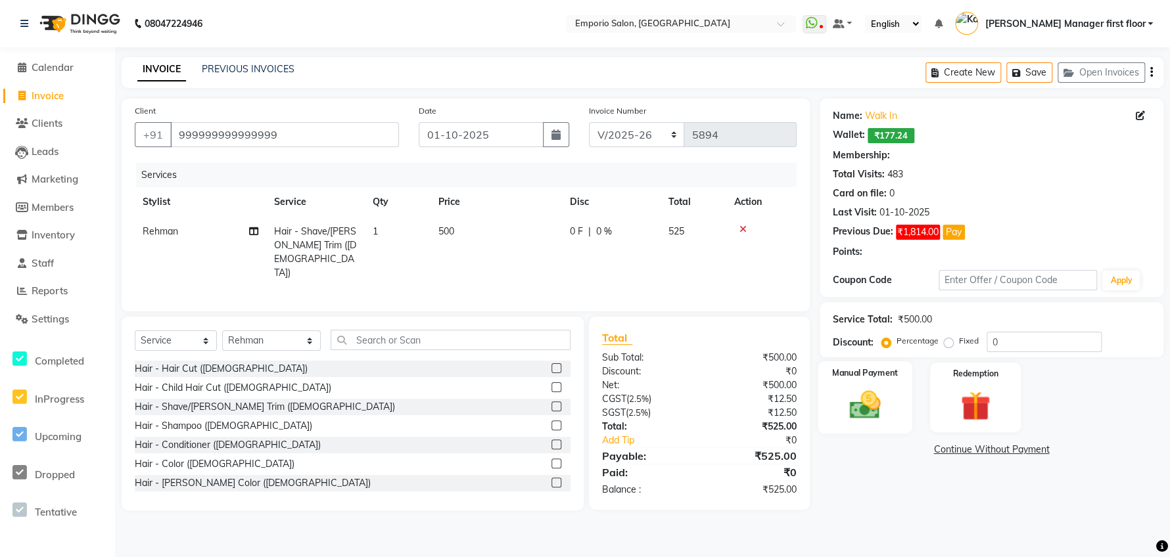
click at [854, 411] on img at bounding box center [864, 404] width 51 height 35
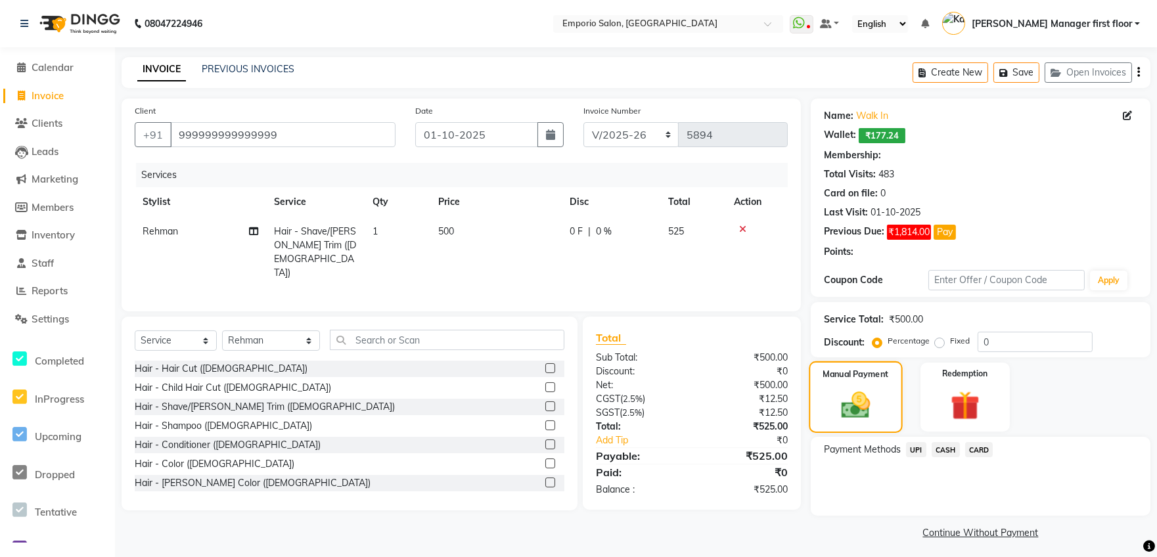
select select "1: Object"
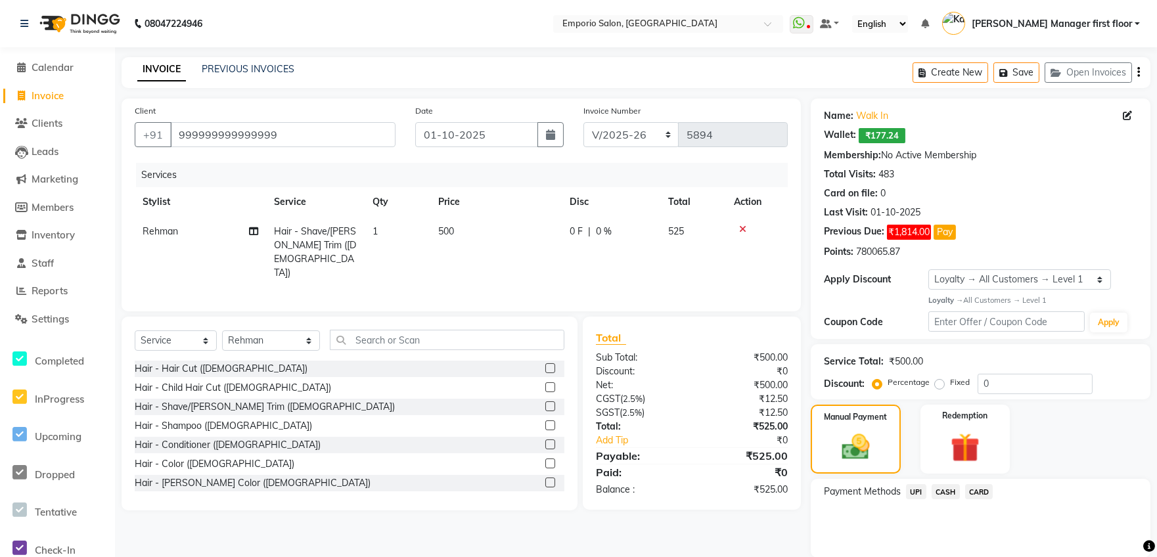
click at [918, 503] on div "Payment Methods UPI CASH CARD" at bounding box center [981, 518] width 340 height 79
click at [918, 494] on span "UPI" at bounding box center [916, 491] width 20 height 15
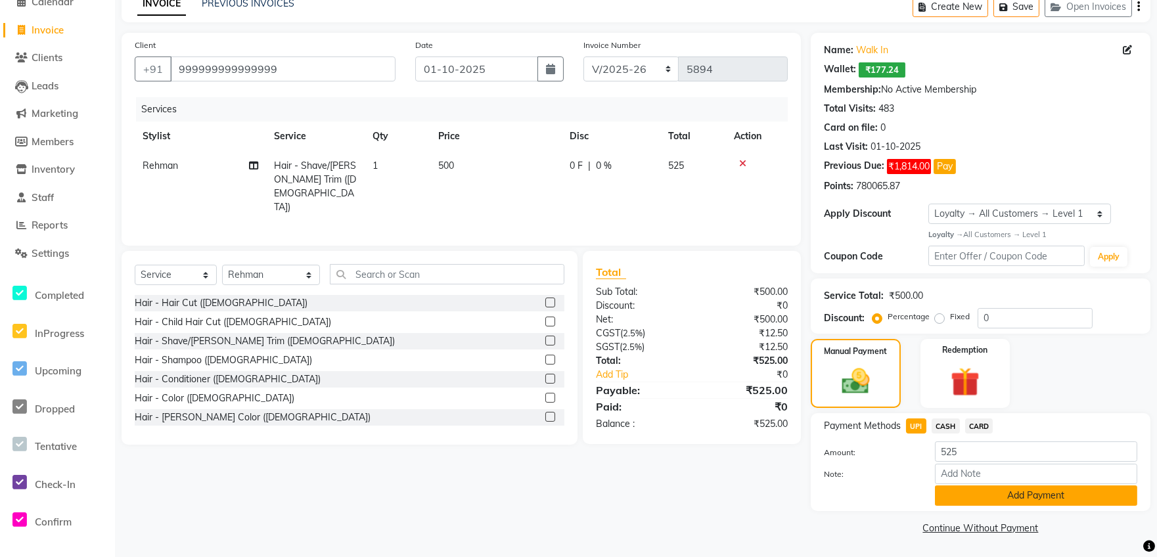
click at [961, 496] on button "Add Payment" at bounding box center [1036, 496] width 202 height 20
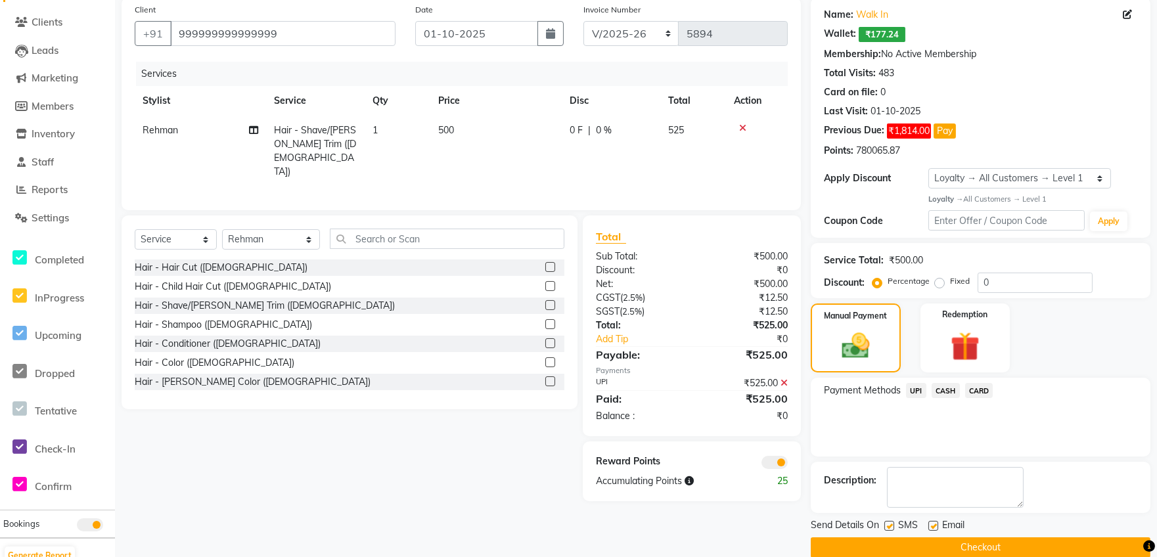
scroll to position [121, 0]
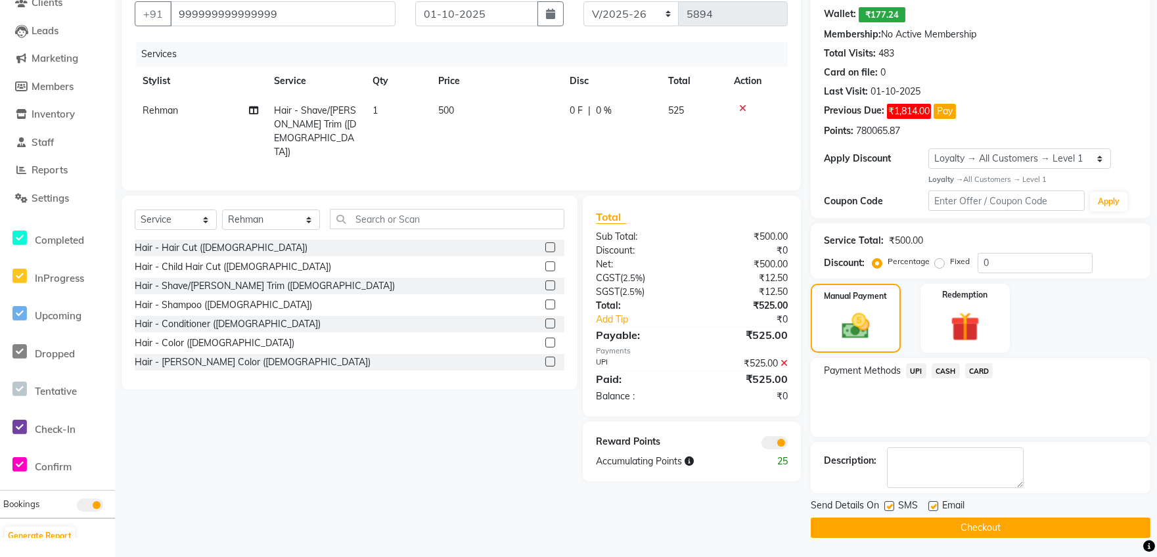
click at [953, 528] on button "Checkout" at bounding box center [981, 528] width 340 height 20
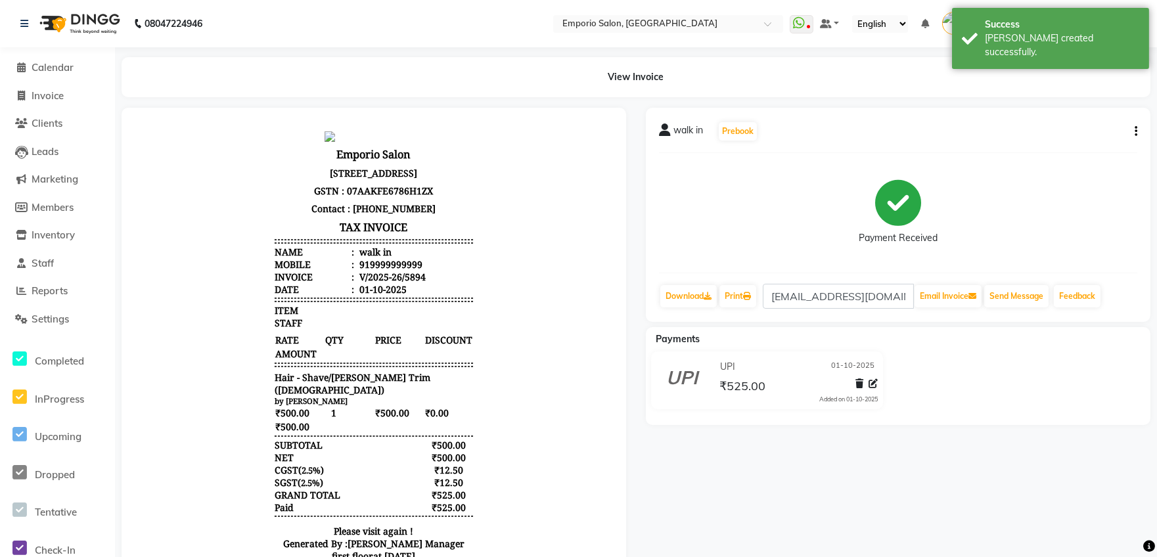
drag, startPoint x: 762, startPoint y: 58, endPoint x: 660, endPoint y: 105, distance: 111.4
drag, startPoint x: 795, startPoint y: 225, endPoint x: 527, endPoint y: 134, distance: 282.6
click at [527, 134] on body "Emporio Salon [STREET_ADDRESS] GSTN : 07AAKFE6786H1ZX Contact : [PHONE_NUMBER] …" at bounding box center [373, 351] width 468 height 450
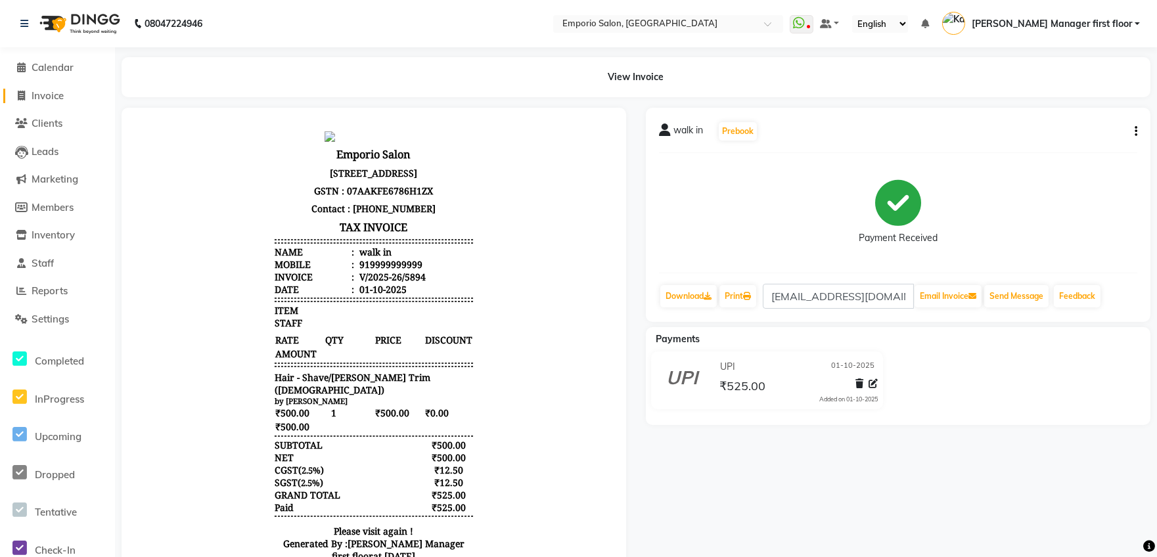
click at [51, 97] on span "Invoice" at bounding box center [48, 95] width 32 height 12
select select "service"
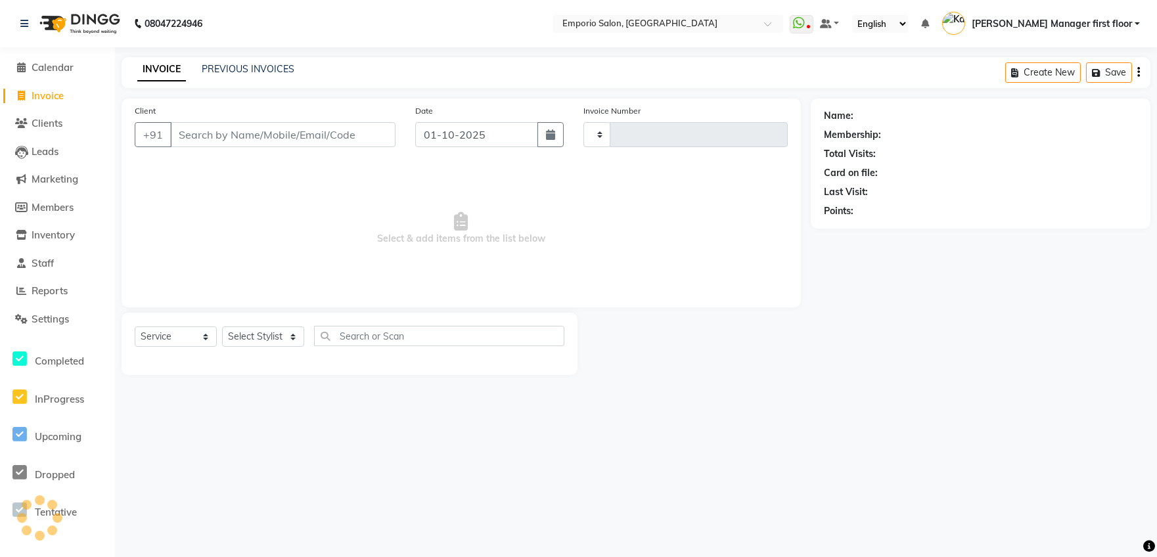
type input "5895"
select select "6332"
click at [269, 329] on select "Select Stylist" at bounding box center [263, 337] width 82 height 20
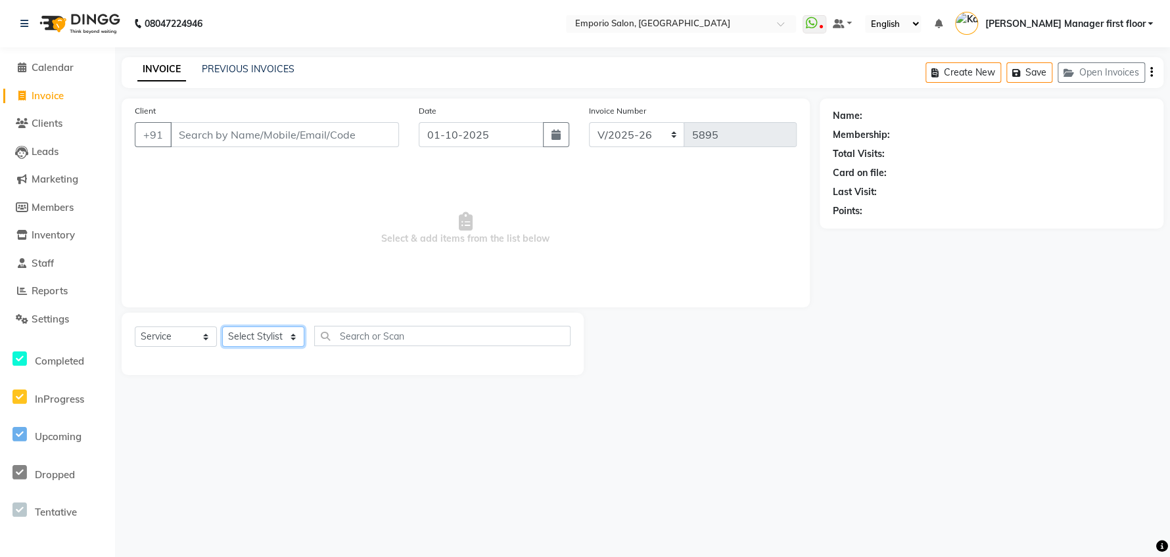
click at [280, 335] on select "Select Stylist" at bounding box center [263, 337] width 82 height 20
click at [280, 335] on select "Select Stylist [PERSON_NAME] beauty Archana [PERSON_NAME] [PERSON_NAME] [PERSON…" at bounding box center [271, 337] width 99 height 20
click at [222, 327] on select "Select Stylist [PERSON_NAME] beauty Archana [PERSON_NAME] [PERSON_NAME] [PERSON…" at bounding box center [271, 337] width 99 height 20
click at [281, 334] on select "Select Stylist [PERSON_NAME] beauty Archana [PERSON_NAME] [PERSON_NAME] [PERSON…" at bounding box center [271, 337] width 99 height 20
select select "47501"
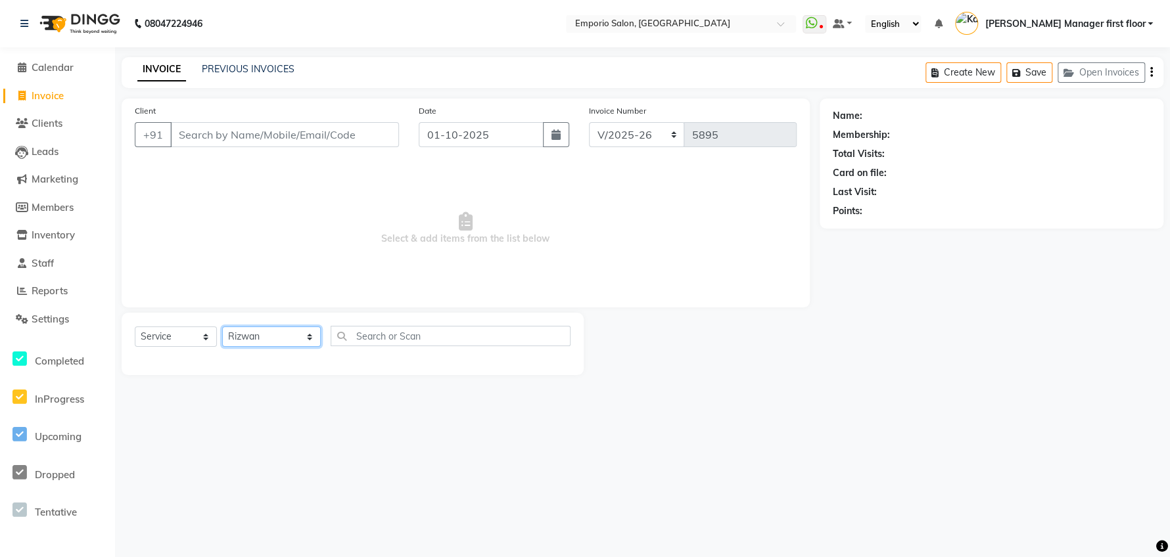
click at [222, 327] on select "Select Stylist [PERSON_NAME] beauty Archana [PERSON_NAME] [PERSON_NAME] [PERSON…" at bounding box center [271, 337] width 99 height 20
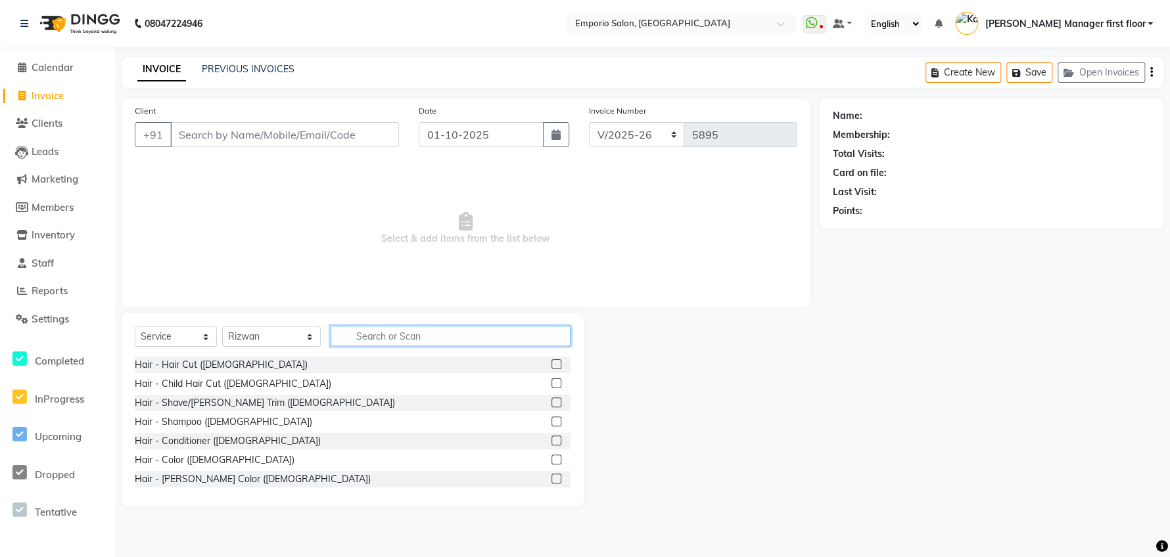
drag, startPoint x: 346, startPoint y: 337, endPoint x: 243, endPoint y: 338, distance: 103.2
click at [331, 337] on input "text" at bounding box center [451, 336] width 240 height 20
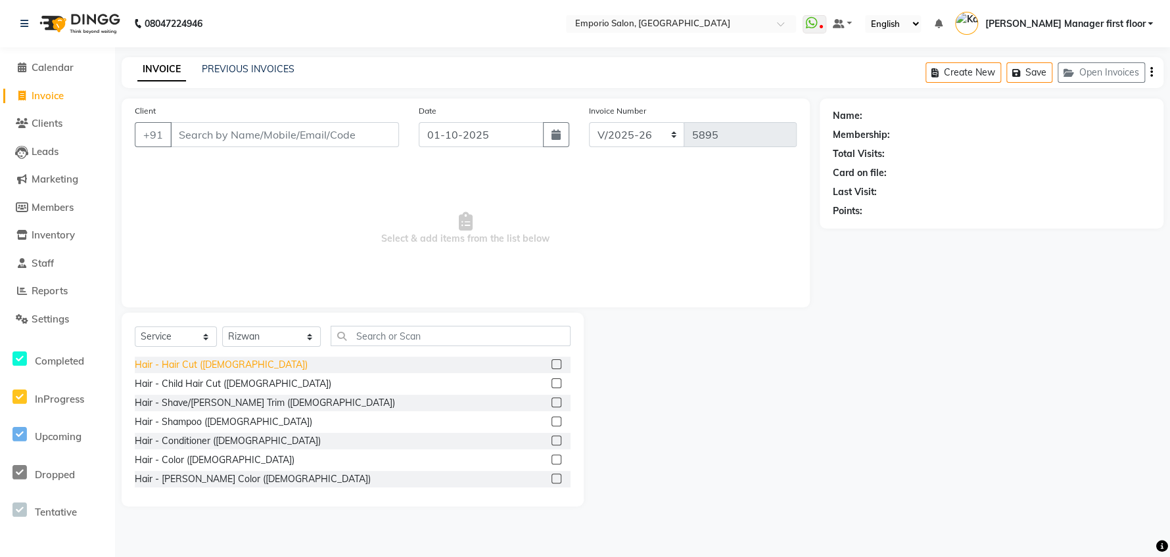
click at [198, 360] on div "Hair - Hair Cut ([DEMOGRAPHIC_DATA])" at bounding box center [221, 365] width 173 height 14
checkbox input "false"
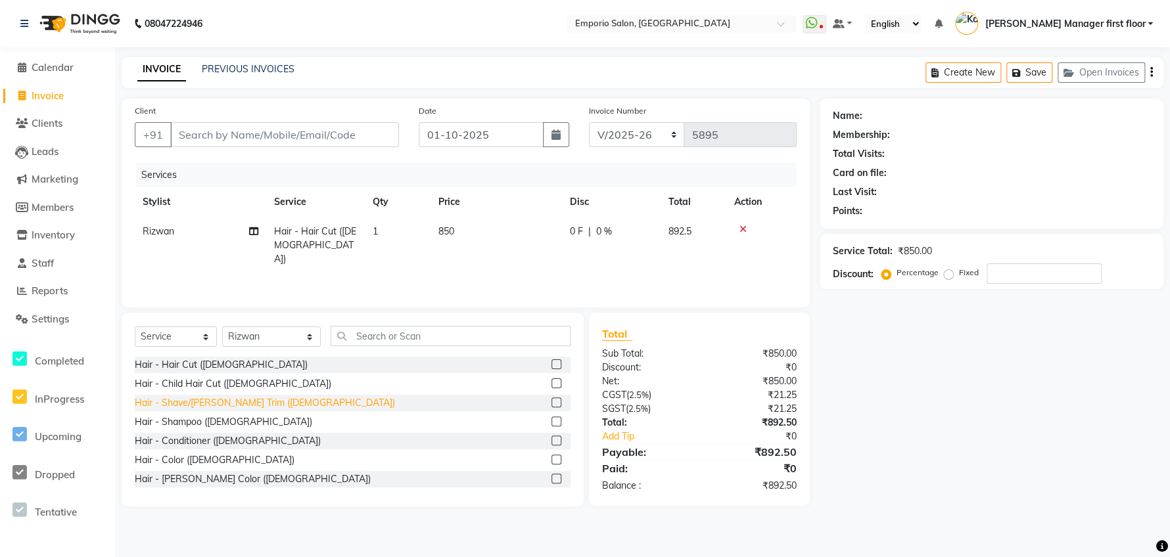
click at [200, 400] on div "Hair - Shave/[PERSON_NAME] Trim ([DEMOGRAPHIC_DATA])" at bounding box center [265, 403] width 260 height 14
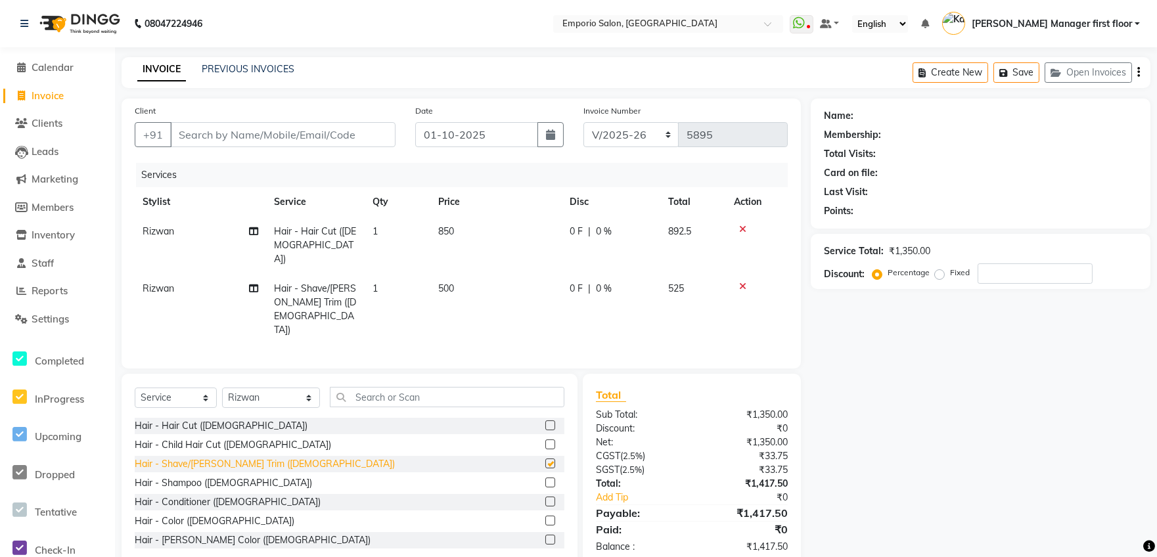
checkbox input "false"
click at [350, 387] on input "text" at bounding box center [447, 397] width 235 height 20
click at [252, 388] on select "Select Stylist [PERSON_NAME] beauty Archana [PERSON_NAME] [PERSON_NAME] [PERSON…" at bounding box center [271, 398] width 98 height 20
select select "47508"
click at [222, 388] on select "Select Stylist [PERSON_NAME] beauty Archana [PERSON_NAME] [PERSON_NAME] [PERSON…" at bounding box center [271, 398] width 98 height 20
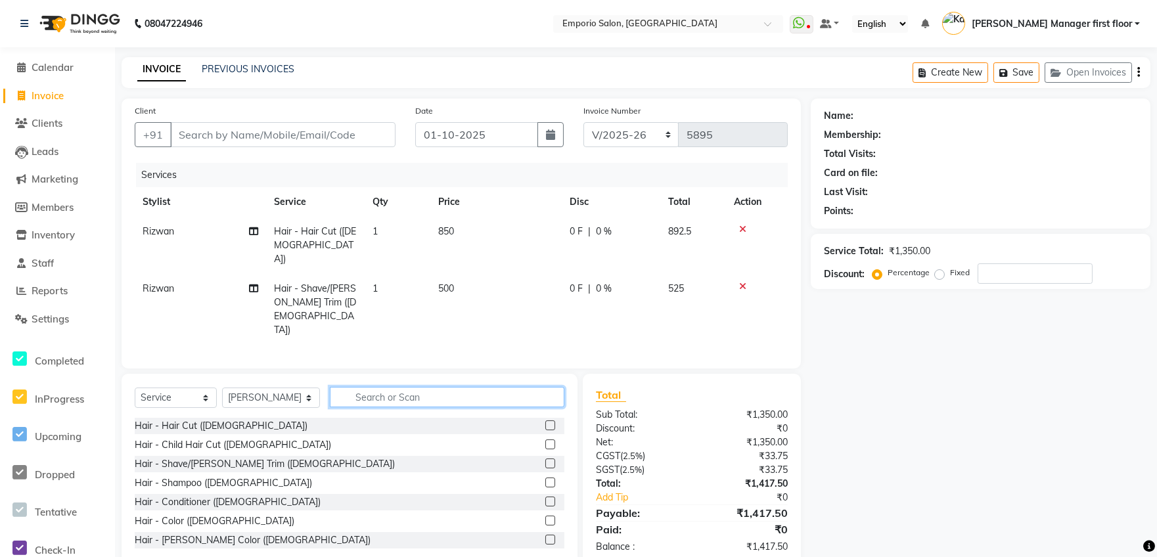
click at [344, 387] on input "text" at bounding box center [447, 397] width 235 height 20
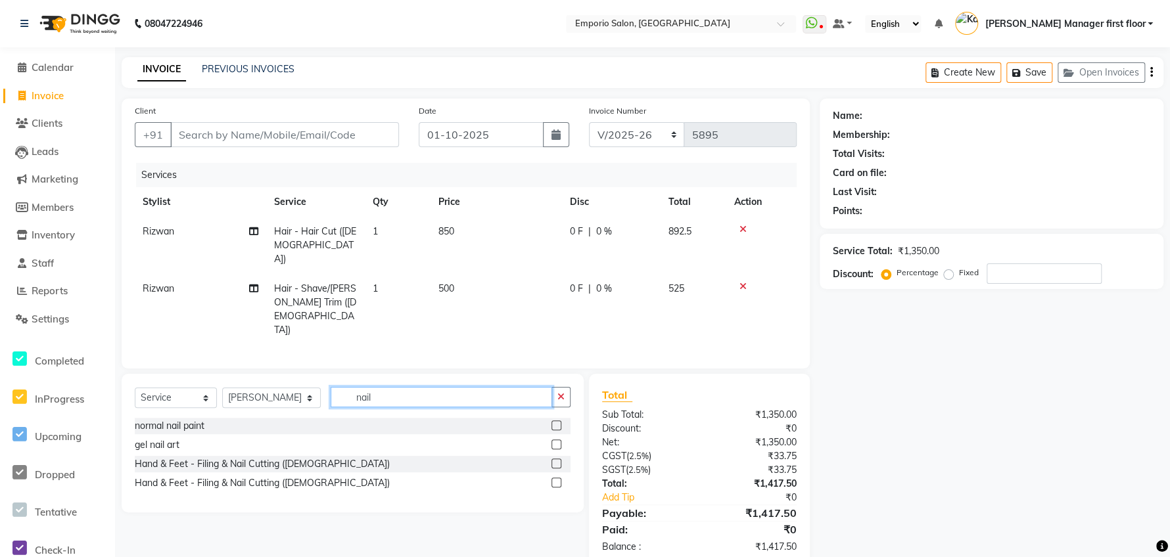
type input "nail"
click at [176, 456] on div "Hand & Feet - Filing & Nail Cutting ([DEMOGRAPHIC_DATA])" at bounding box center [353, 464] width 436 height 16
click at [524, 276] on td "500" at bounding box center [495, 309] width 131 height 71
select select "47501"
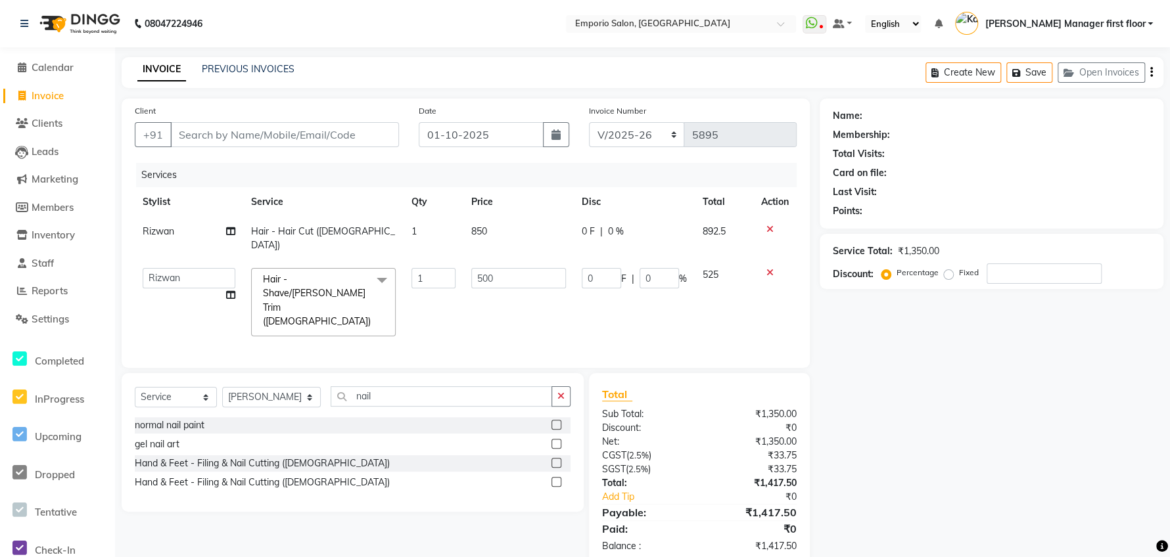
click at [499, 286] on td "500" at bounding box center [518, 302] width 110 height 84
click at [574, 205] on th "Disc" at bounding box center [634, 202] width 121 height 30
click at [207, 457] on div "Hand & Feet - Filing & Nail Cutting ([DEMOGRAPHIC_DATA])" at bounding box center [262, 464] width 255 height 14
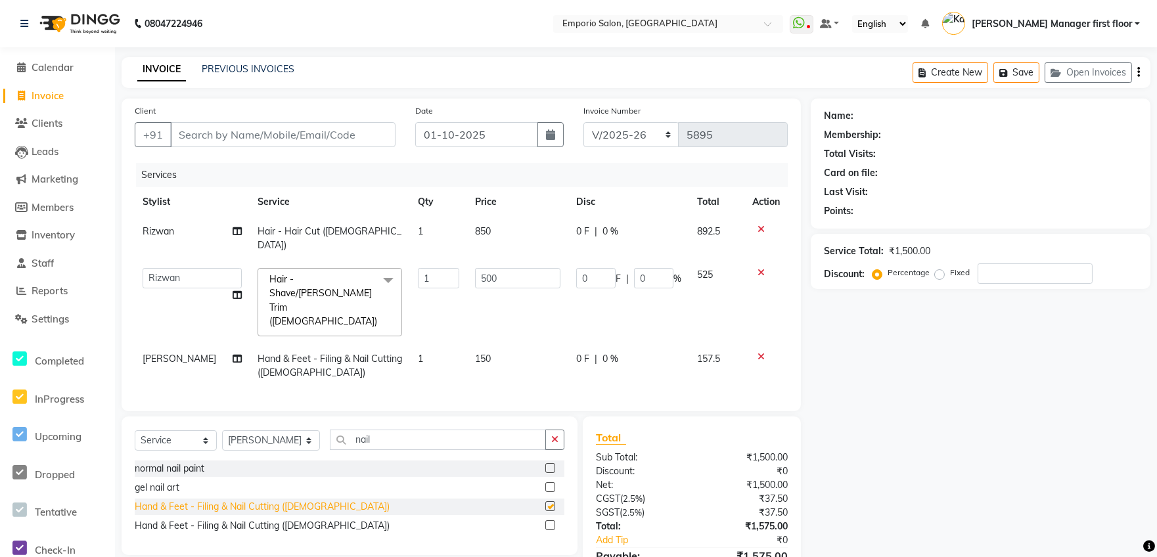
checkbox input "false"
click at [536, 344] on td "150" at bounding box center [517, 365] width 101 height 43
select select "47508"
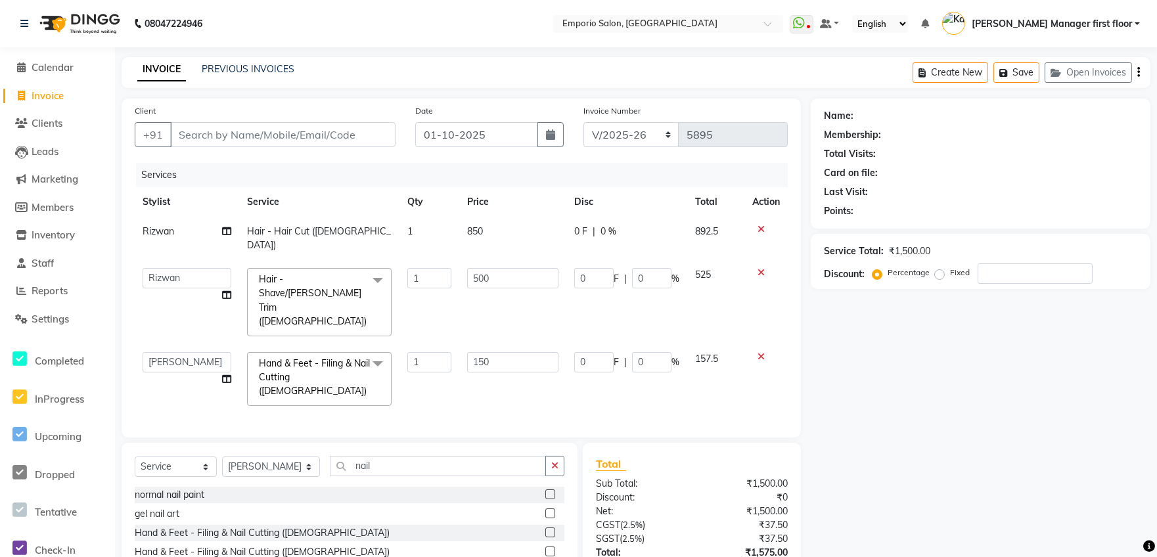
click at [536, 344] on td "150" at bounding box center [512, 379] width 107 height 70
drag, startPoint x: 536, startPoint y: 308, endPoint x: 541, endPoint y: 315, distance: 9.5
click at [538, 344] on td "150" at bounding box center [512, 379] width 107 height 70
click at [542, 352] on input "150" at bounding box center [512, 362] width 91 height 20
type input "1"
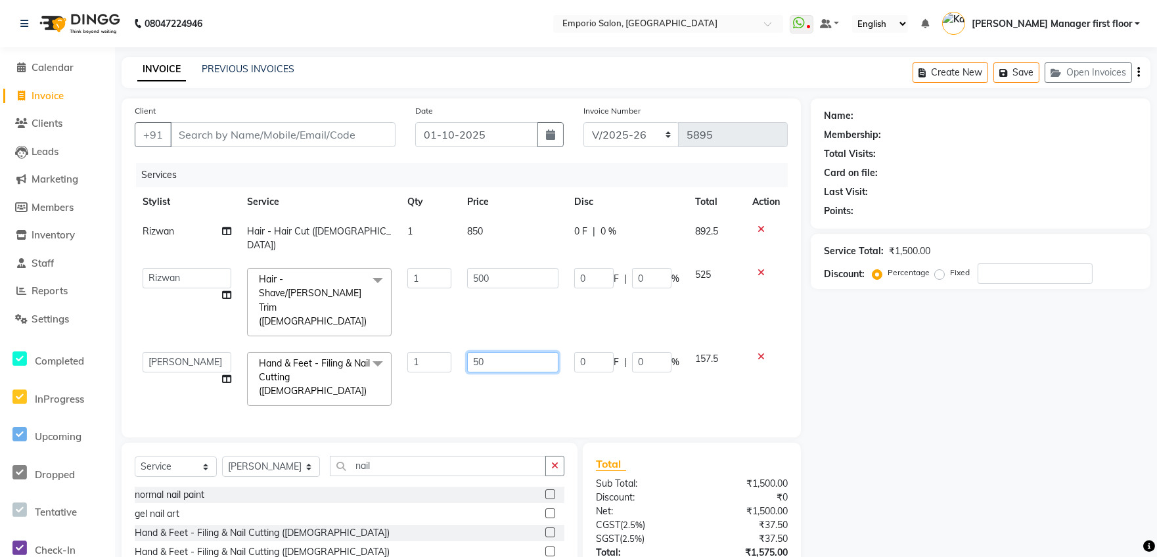
type input "500"
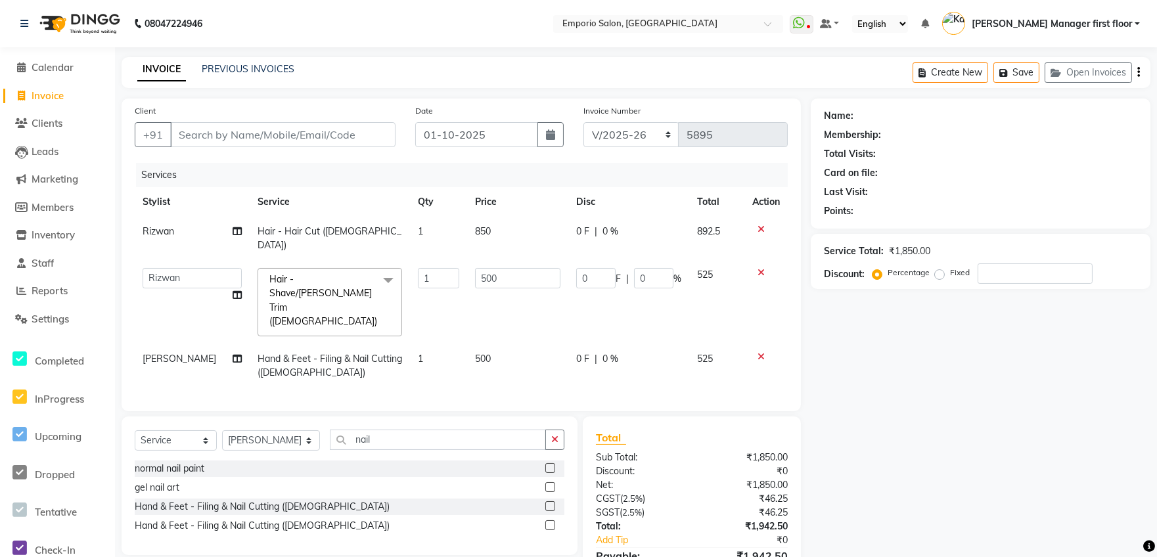
click at [497, 227] on td "850" at bounding box center [517, 238] width 101 height 43
select select "47501"
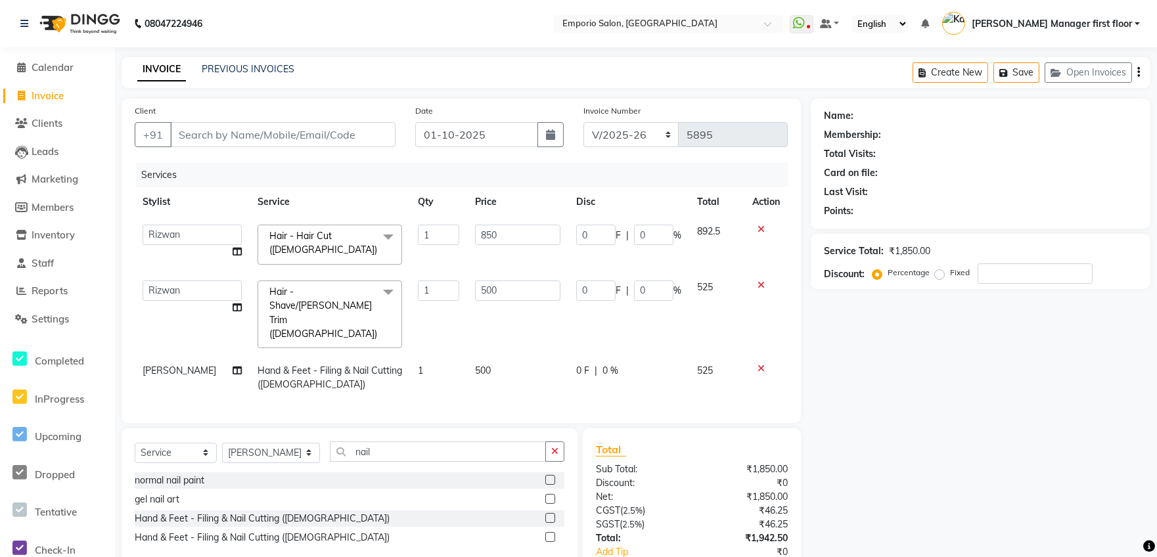
click at [510, 225] on input "850" at bounding box center [517, 235] width 85 height 20
type input "8"
type input "1000"
click at [530, 250] on tbody "Anees Anjali beauty [PERSON_NAME] [PERSON_NAME] [PERSON_NAME] [PERSON_NAME] Man…" at bounding box center [461, 308] width 653 height 183
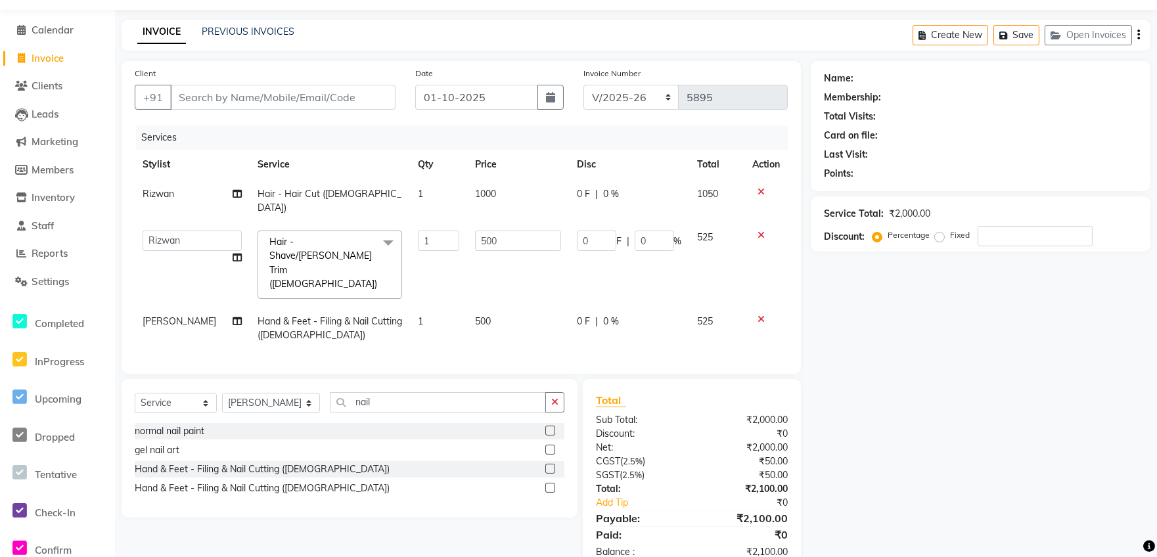
scroll to position [41, 0]
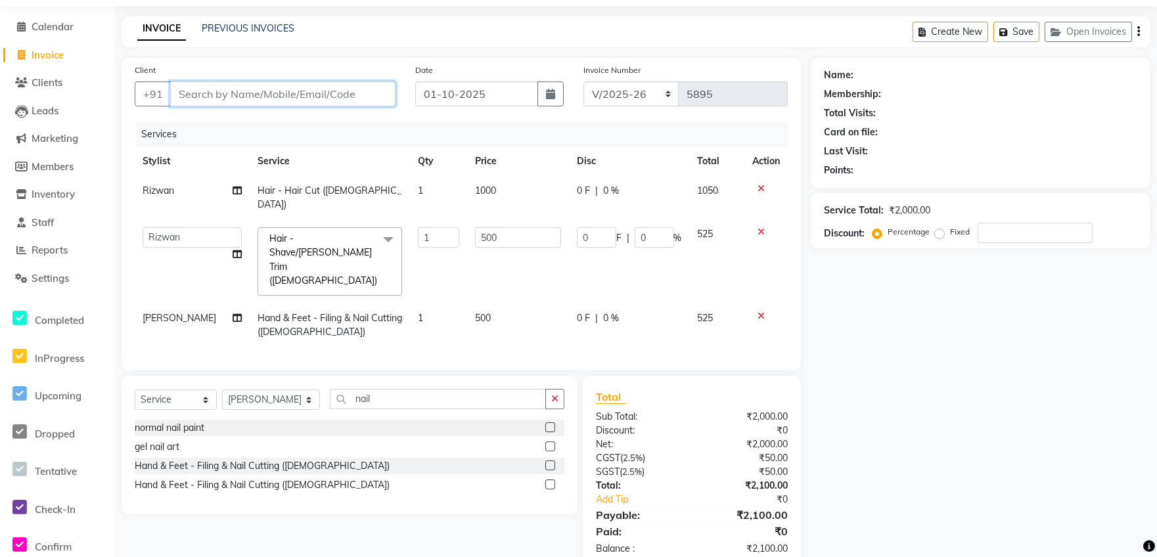
click at [318, 90] on input "Client" at bounding box center [282, 93] width 225 height 25
click at [237, 90] on input "Client" at bounding box center [282, 93] width 225 height 25
type input "9"
type input "0"
type input "9999999999999999"
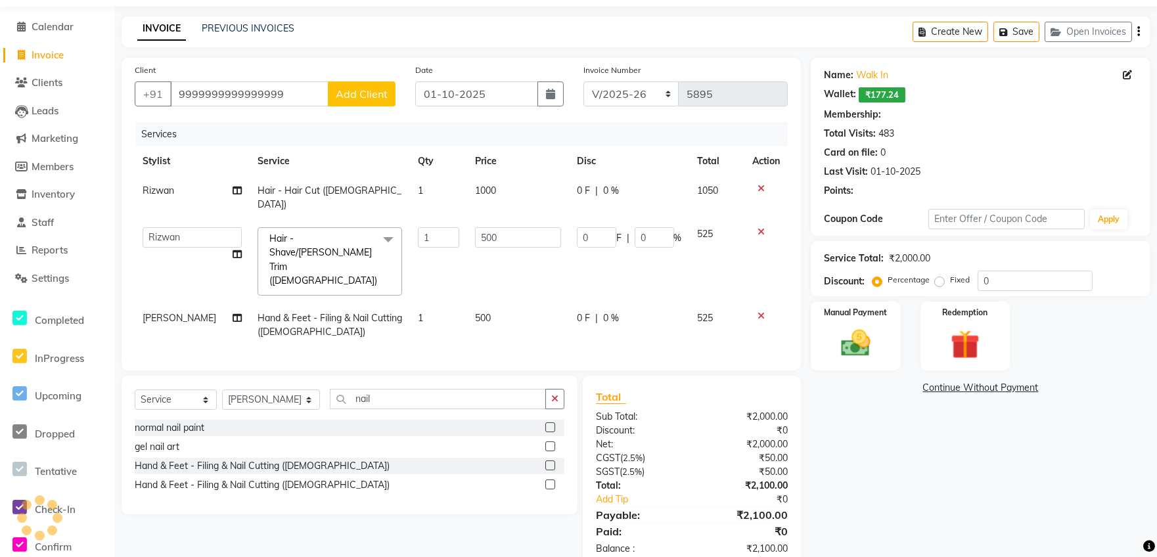
select select "1: Object"
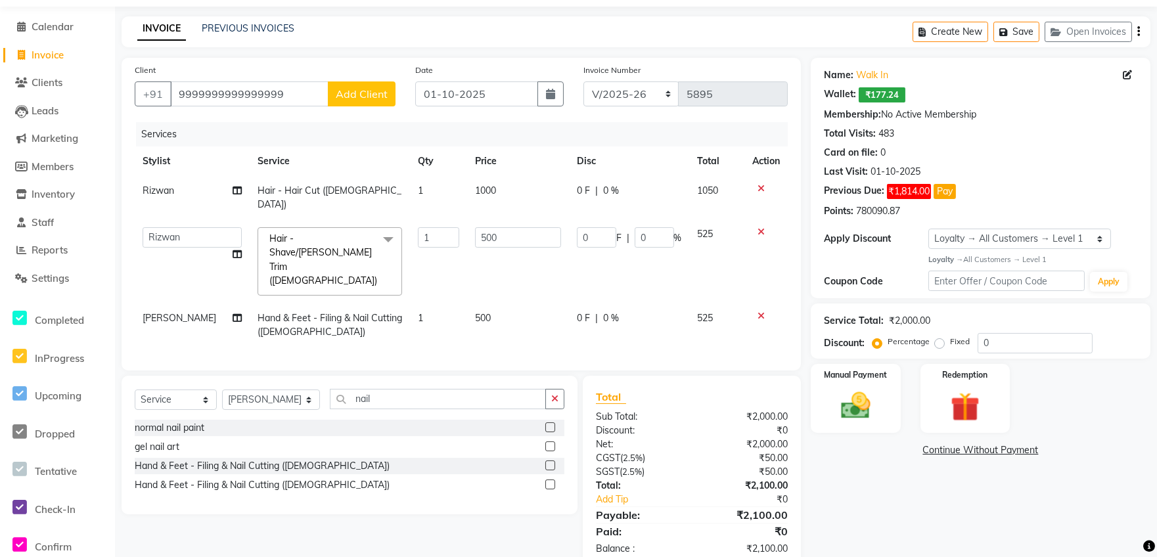
click at [855, 415] on img at bounding box center [856, 406] width 48 height 34
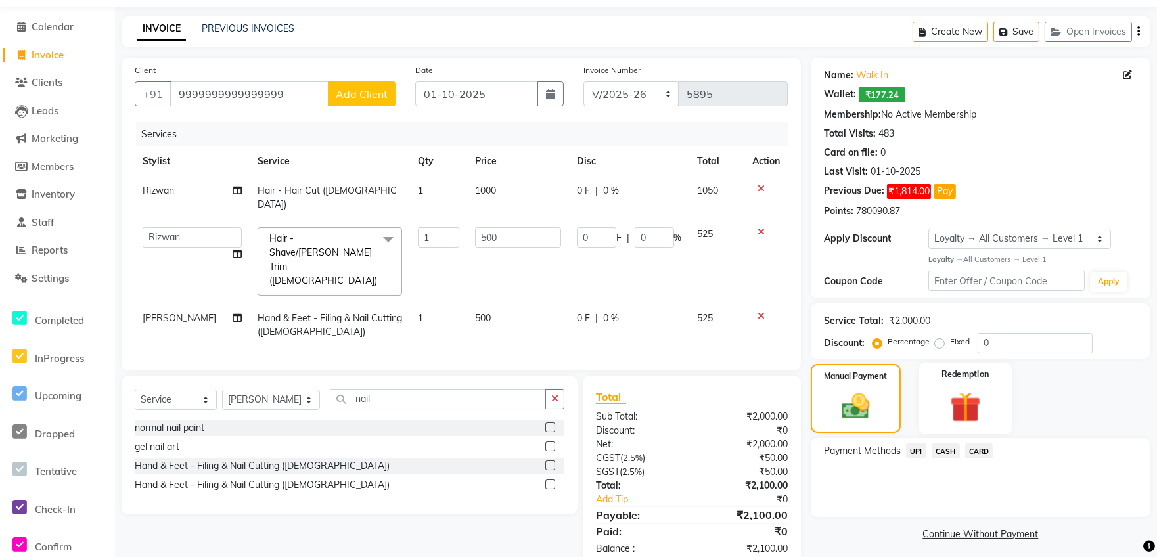
click at [935, 427] on div "Redemption" at bounding box center [965, 399] width 93 height 72
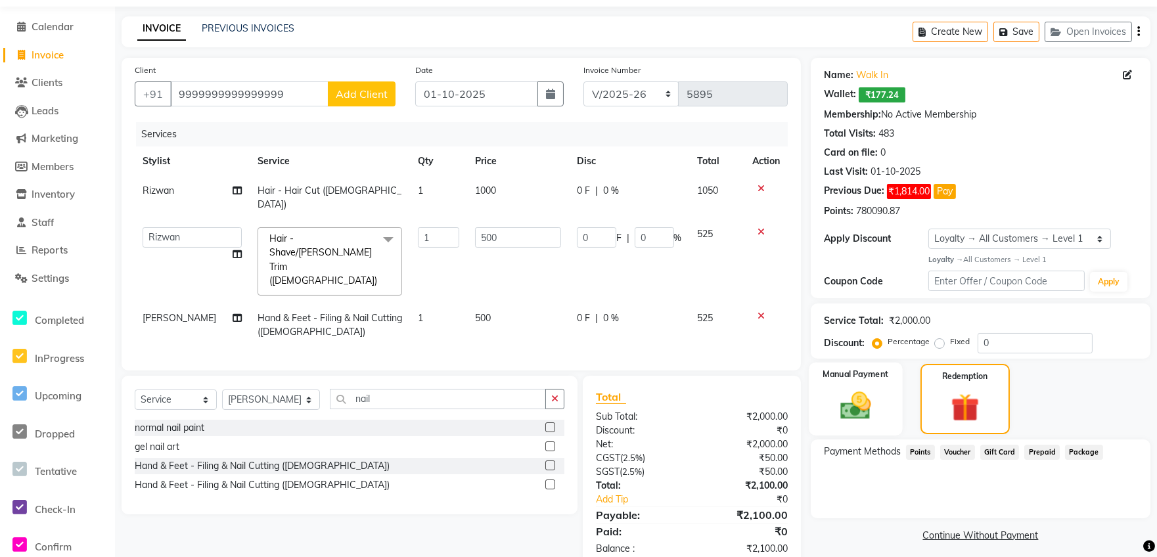
click at [883, 398] on div "Manual Payment" at bounding box center [855, 399] width 93 height 73
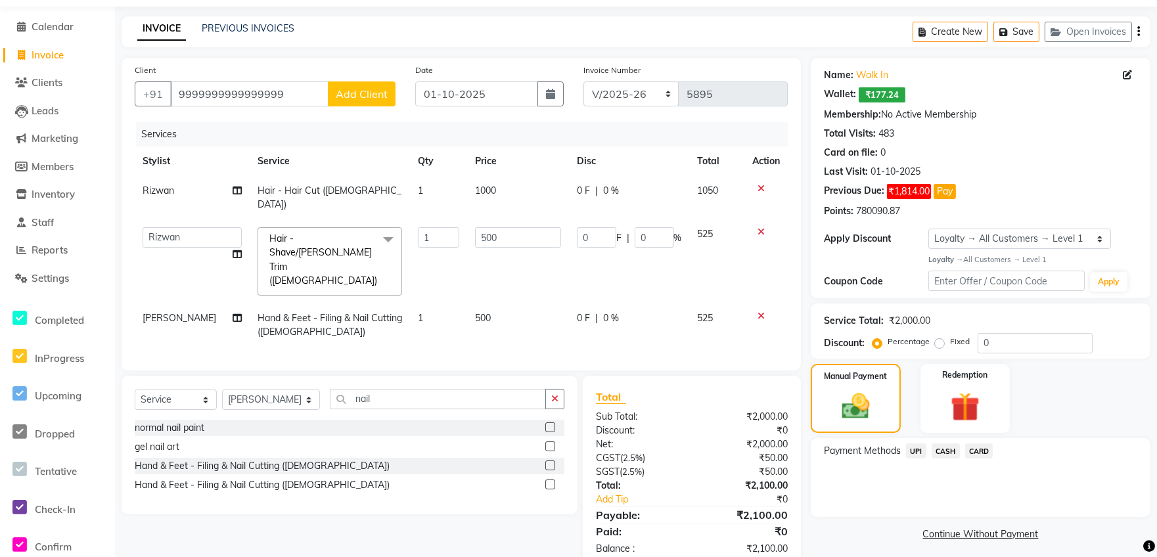
click at [951, 447] on span "CASH" at bounding box center [946, 451] width 28 height 15
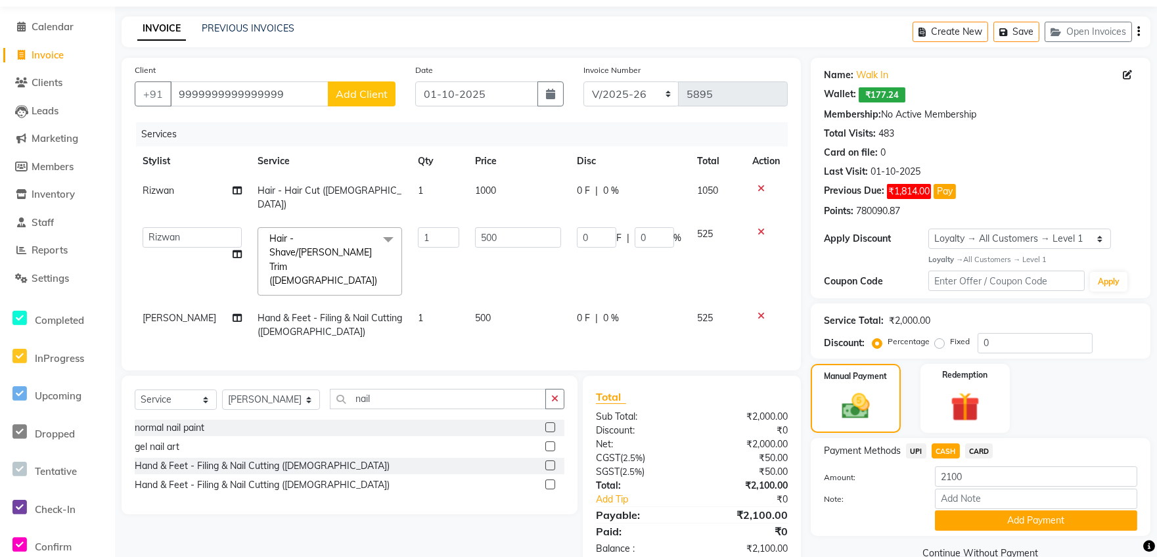
click at [965, 497] on input "Note:" at bounding box center [1036, 499] width 202 height 20
click at [963, 520] on button "Add Payment" at bounding box center [1036, 521] width 202 height 20
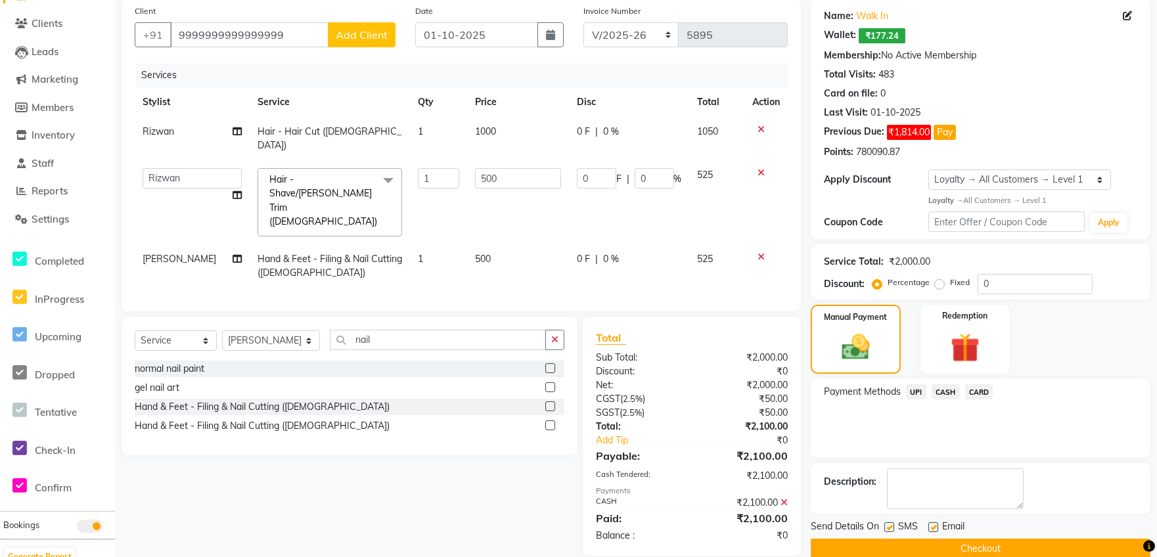
scroll to position [153, 0]
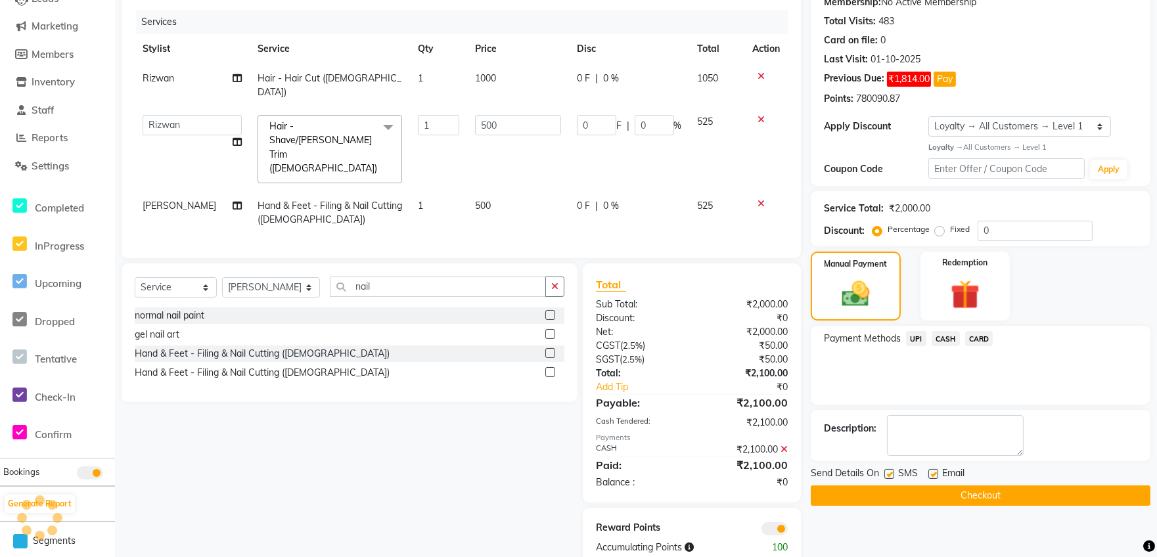
click at [1015, 499] on button "Checkout" at bounding box center [981, 496] width 340 height 20
